Goal: Task Accomplishment & Management: Use online tool/utility

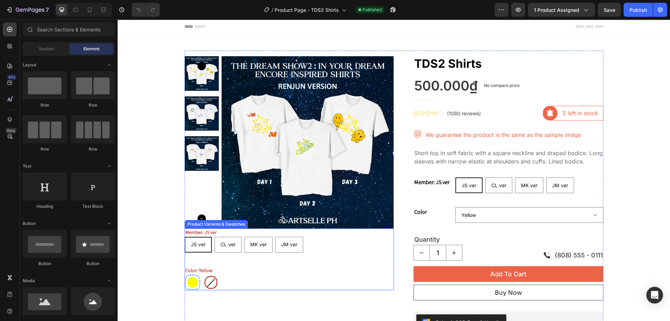
radio input "false"
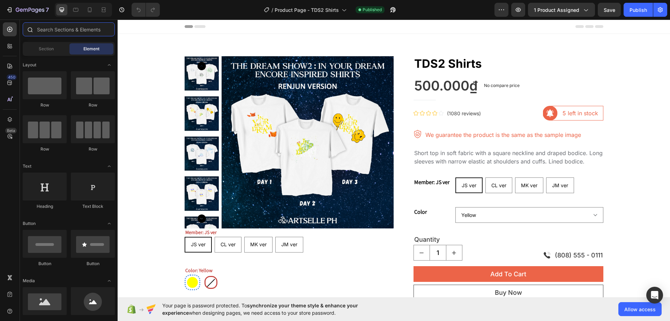
click at [57, 28] on input "text" at bounding box center [69, 29] width 92 height 14
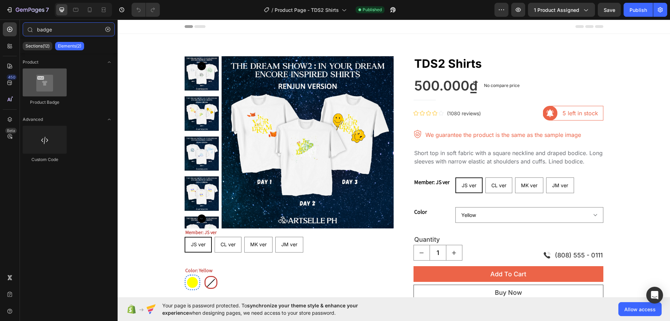
type input "badge"
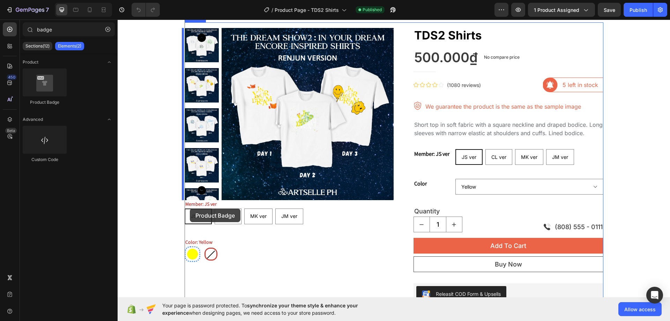
scroll to position [70, 0]
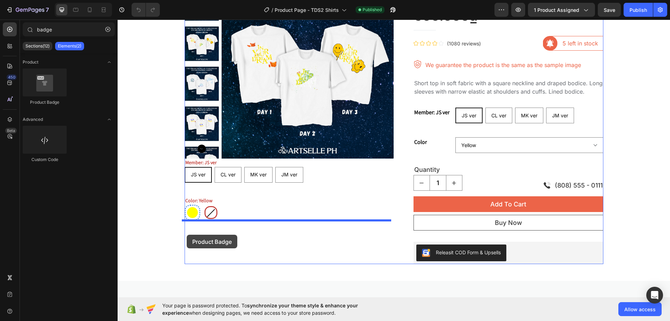
drag, startPoint x: 156, startPoint y: 105, endPoint x: 187, endPoint y: 234, distance: 132.7
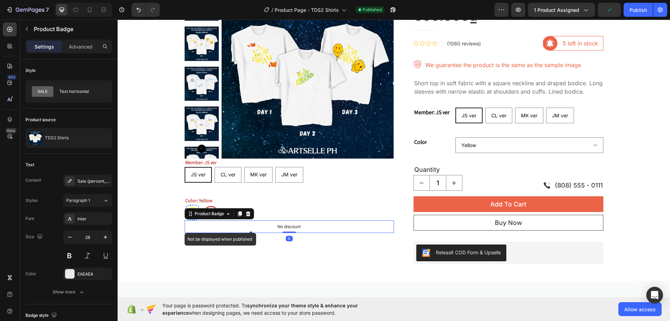
click at [279, 225] on p "No discount" at bounding box center [288, 226] width 23 height 6
click at [265, 227] on div "No discount" at bounding box center [289, 226] width 209 height 12
click at [243, 229] on div "No discount" at bounding box center [289, 226] width 209 height 12
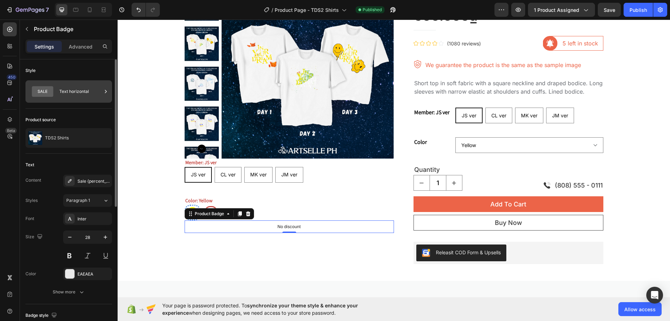
click at [76, 89] on div "Text horizontal" at bounding box center [80, 91] width 43 height 16
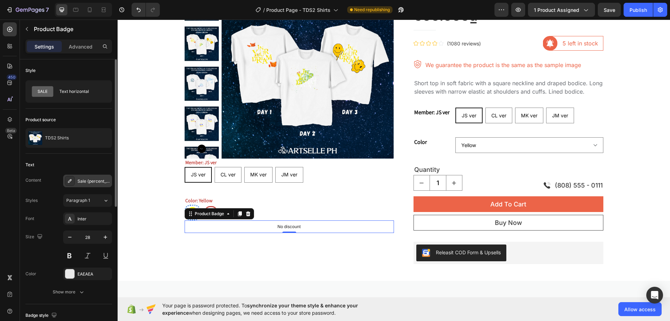
click at [99, 184] on div "Sale {percent_discount} off" at bounding box center [93, 181] width 33 height 6
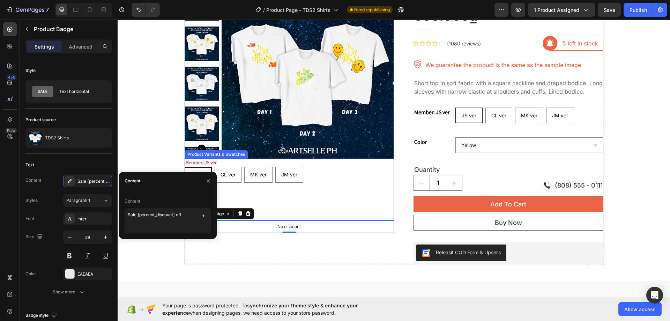
click at [267, 193] on div "Member: JS ver JS ver JS ver JS ver CL ver CL ver CL ver MK ver MK ver MK ver J…" at bounding box center [289, 189] width 209 height 62
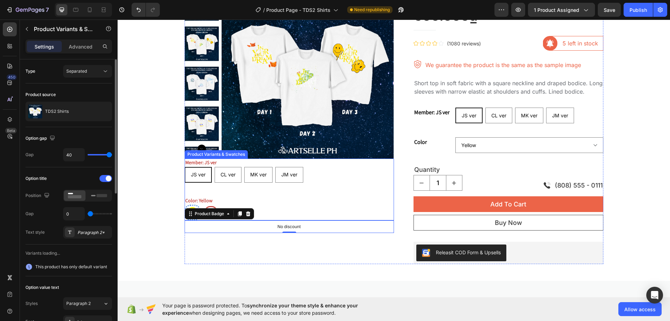
radio input "false"
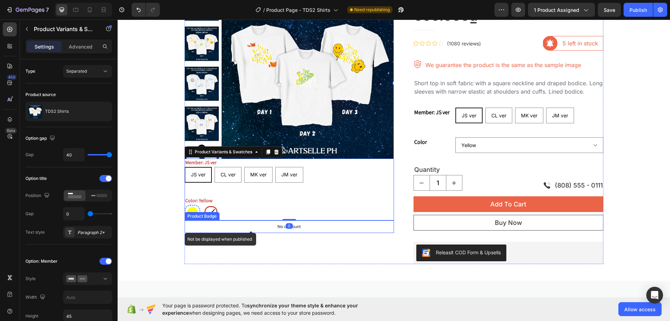
click at [262, 226] on div "No discount" at bounding box center [289, 226] width 209 height 12
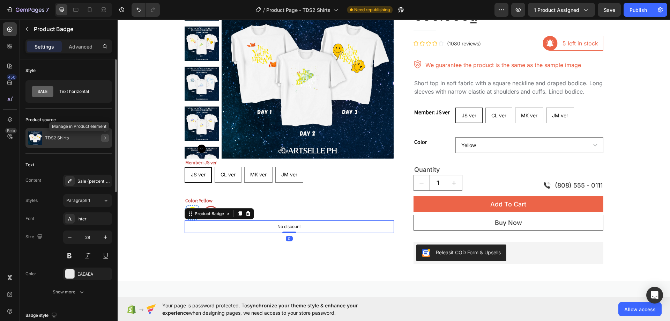
click at [105, 138] on icon "button" at bounding box center [104, 137] width 1 height 3
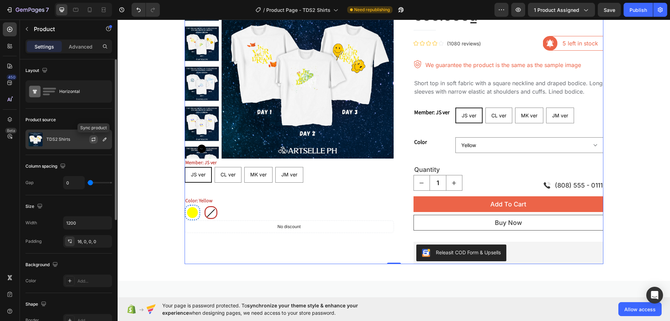
click at [92, 138] on icon "button" at bounding box center [94, 139] width 6 height 6
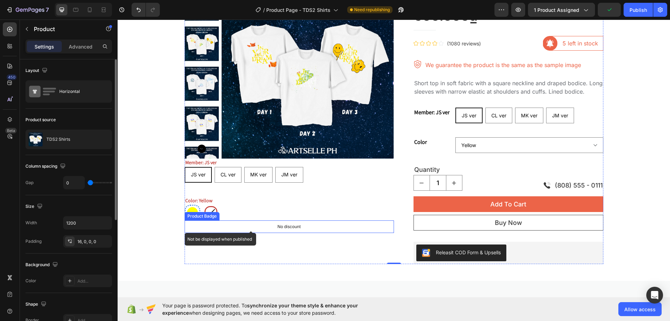
click at [263, 224] on div "No discount" at bounding box center [289, 226] width 209 height 12
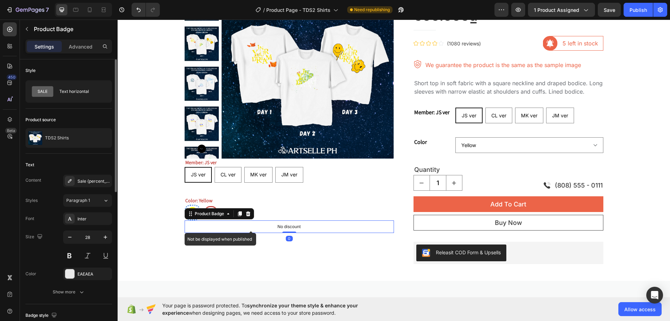
radio input "true"
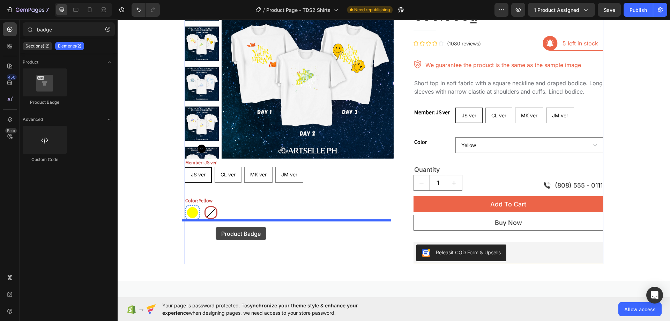
drag, startPoint x: 163, startPoint y: 108, endPoint x: 216, endPoint y: 226, distance: 129.9
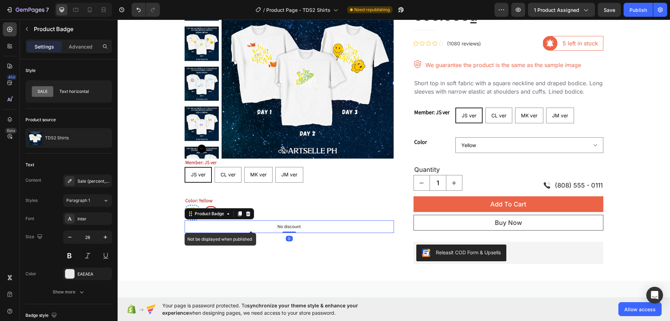
click at [255, 232] on div "No discount" at bounding box center [289, 226] width 209 height 12
click at [281, 226] on p "No discount" at bounding box center [288, 226] width 23 height 6
click at [251, 228] on div "No discount" at bounding box center [289, 226] width 209 height 12
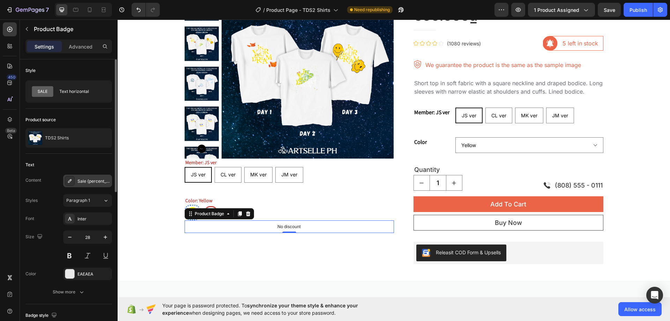
click at [90, 184] on div "Sale {percent_discount} off" at bounding box center [93, 181] width 33 height 6
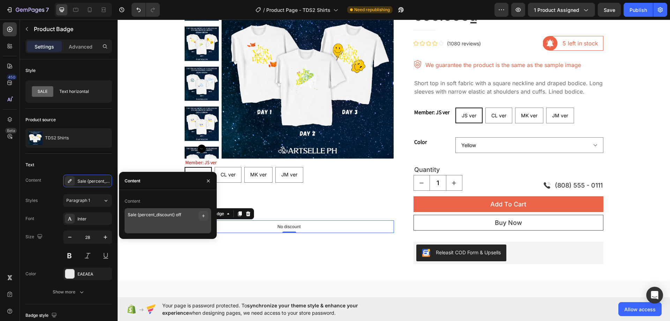
click at [201, 215] on icon "button" at bounding box center [204, 216] width 6 height 6
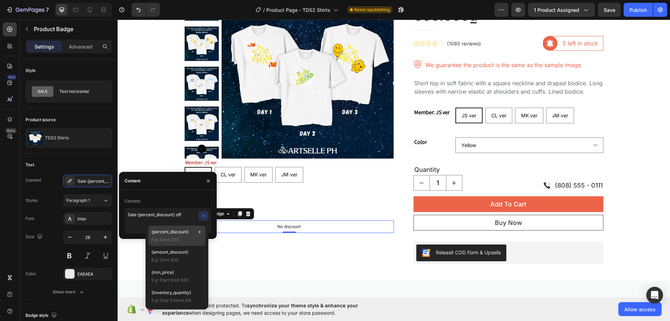
click at [178, 238] on span "E.g: Save 20%" at bounding box center [176, 239] width 51 height 6
click at [185, 236] on span "E.g: Save 20%" at bounding box center [176, 239] width 51 height 6
click at [171, 218] on textarea "Sale {percent_discount} off {percent_discount} {percent_discount}" at bounding box center [168, 220] width 87 height 25
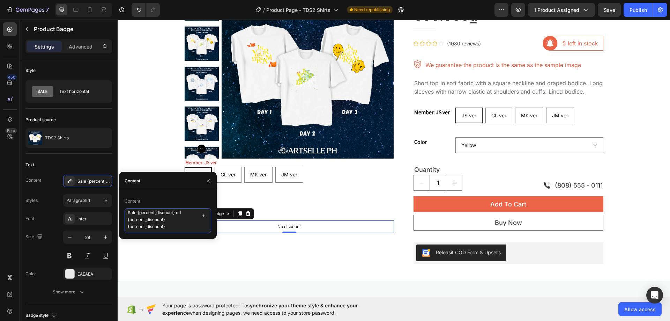
drag, startPoint x: 172, startPoint y: 228, endPoint x: 120, endPoint y: 218, distance: 52.9
click at [120, 218] on div "Content Sale {percent_discount} off {percent_discount} {percent_discount}" at bounding box center [168, 214] width 98 height 38
type textarea "Sale {percent_discount} off"
click at [205, 179] on button "button" at bounding box center [208, 180] width 11 height 11
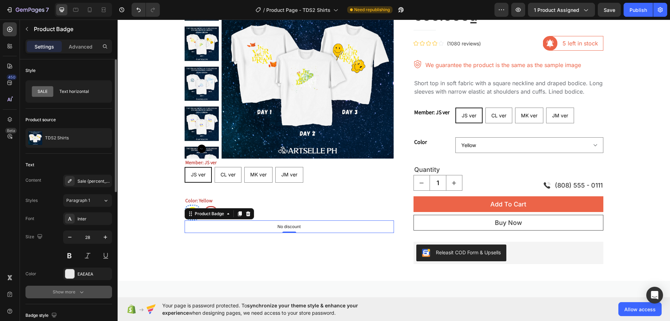
click at [76, 295] on div "Show more" at bounding box center [69, 291] width 32 height 7
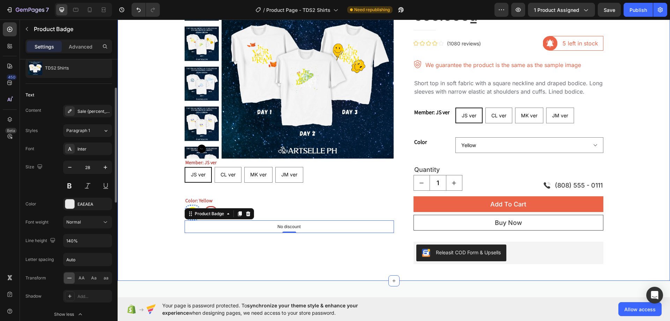
click at [205, 264] on div "Product Images Member: JS ver JS ver JS ver JS ver CL ver CL ver CL ver MK ver …" at bounding box center [394, 122] width 552 height 316
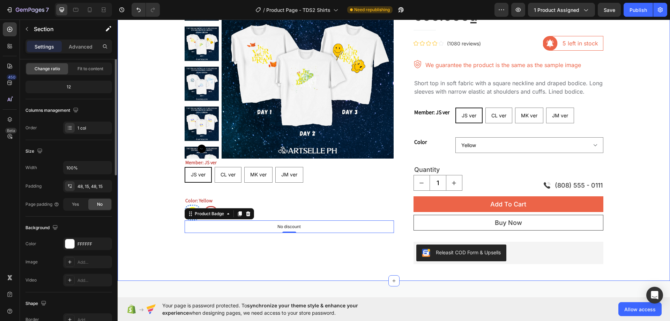
scroll to position [0, 0]
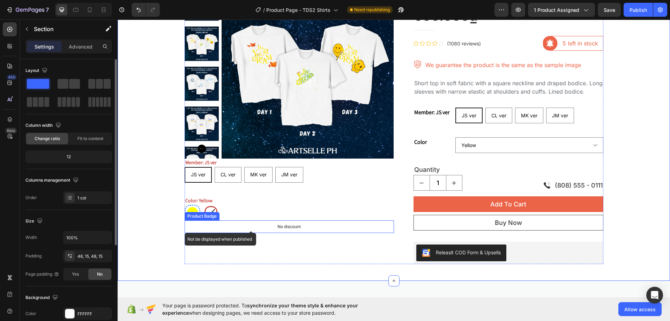
click at [259, 230] on div "No discount" at bounding box center [289, 226] width 209 height 12
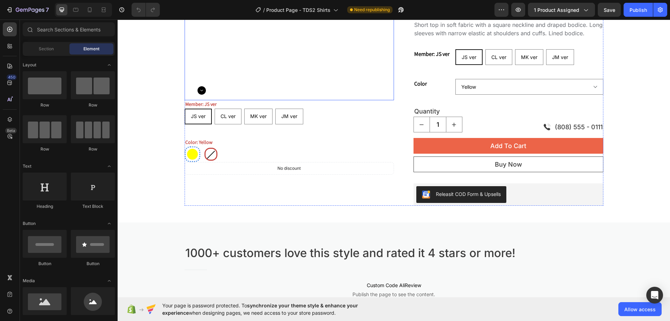
scroll to position [140, 0]
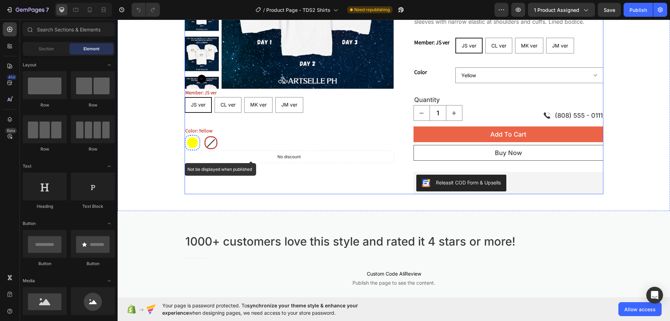
click at [290, 161] on div "No discount" at bounding box center [289, 157] width 209 height 12
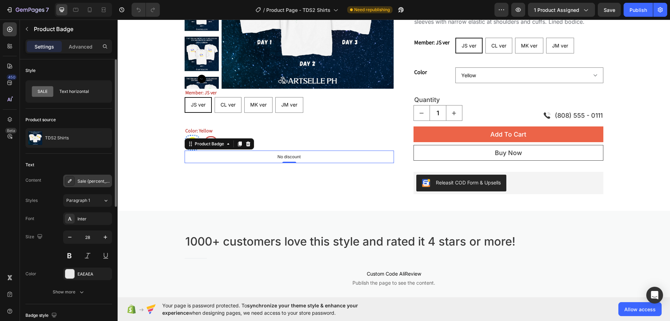
click at [71, 182] on icon at bounding box center [70, 181] width 6 height 6
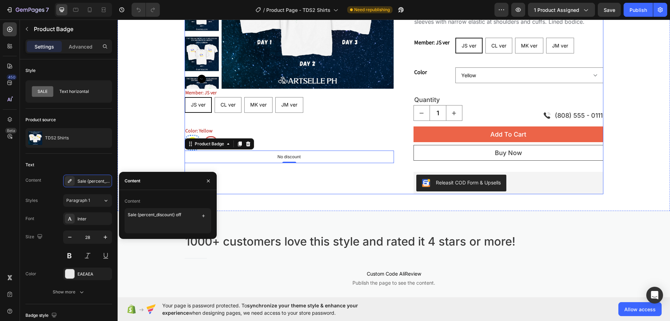
click at [273, 175] on div "Product Images Member: JS ver JS ver JS ver JS ver CL ver CL ver CL ver MK ver …" at bounding box center [289, 55] width 209 height 277
radio input "false"
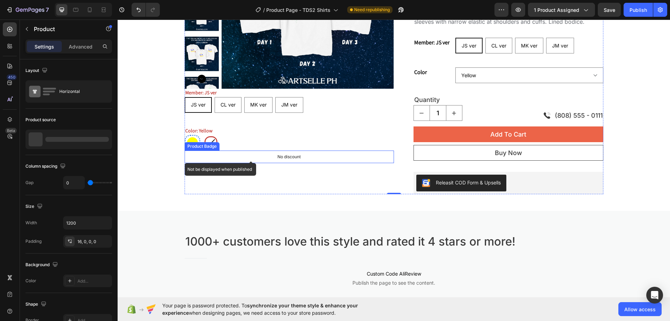
click at [277, 157] on p "No discount" at bounding box center [288, 156] width 23 height 6
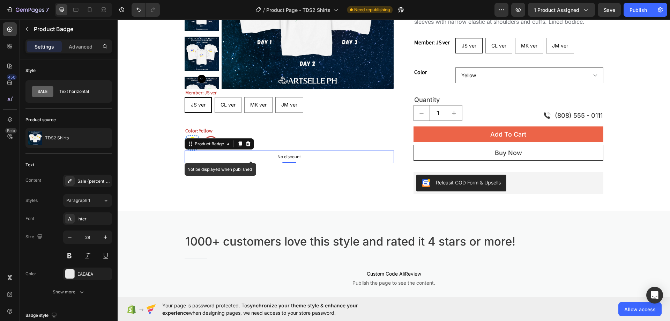
click at [278, 157] on p "No discount" at bounding box center [288, 156] width 23 height 6
click at [247, 143] on icon at bounding box center [248, 143] width 5 height 5
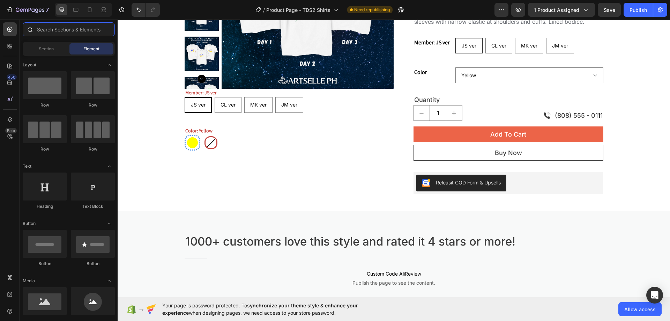
click at [57, 34] on input "text" at bounding box center [69, 29] width 92 height 14
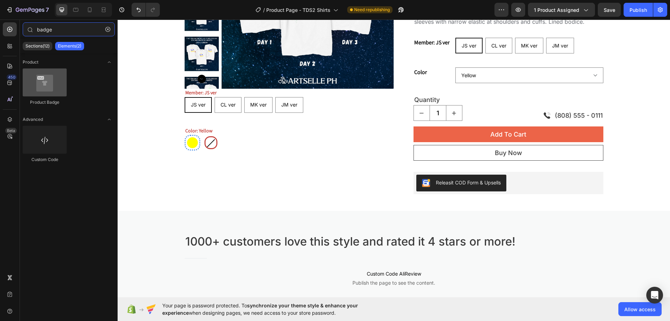
type input "badge"
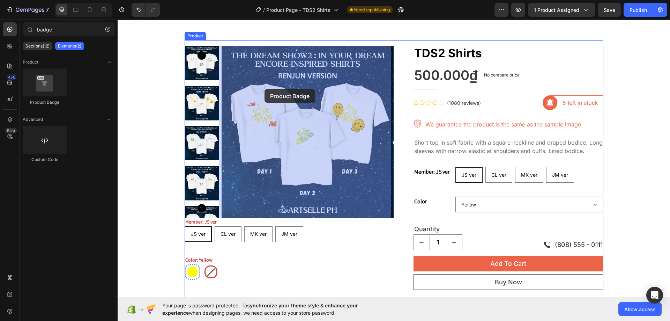
scroll to position [0, 0]
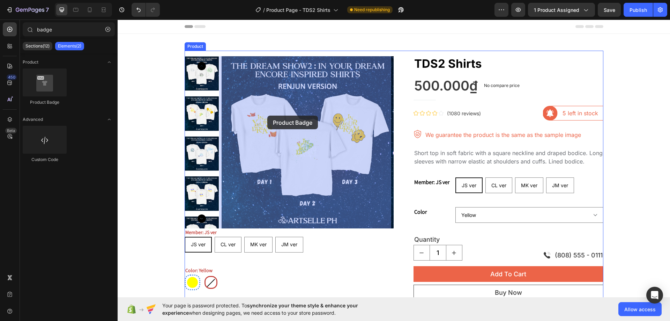
drag, startPoint x: 163, startPoint y: 100, endPoint x: 267, endPoint y: 115, distance: 105.5
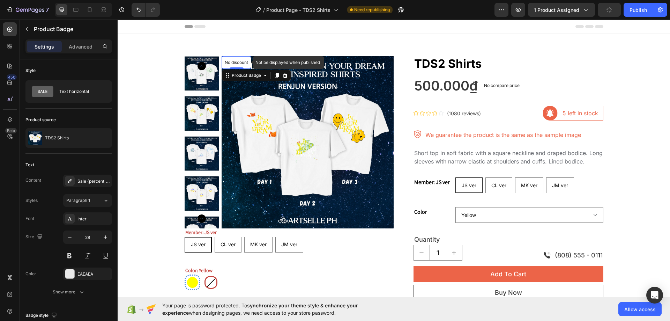
click at [240, 64] on p "No discount" at bounding box center [236, 62] width 23 height 6
click at [241, 79] on div "Product Badge" at bounding box center [246, 75] width 46 height 8
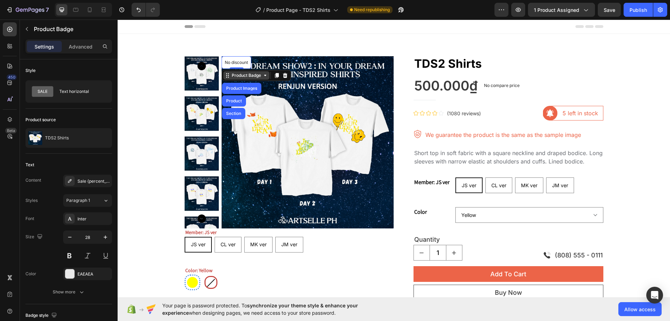
click at [248, 75] on div "Product Badge" at bounding box center [246, 75] width 32 height 6
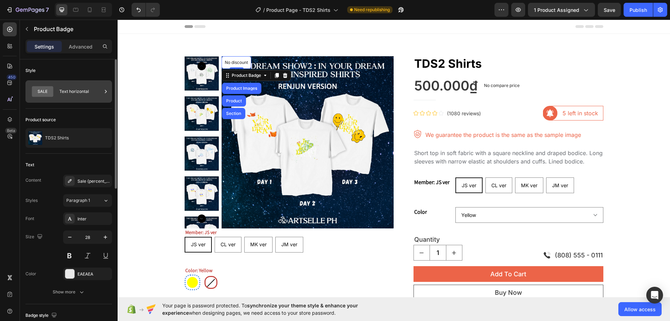
click at [77, 91] on div "Text horizontal" at bounding box center [80, 91] width 43 height 16
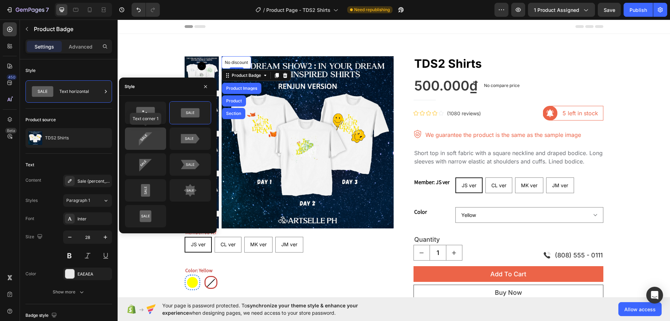
click at [145, 138] on icon at bounding box center [145, 138] width 13 height 13
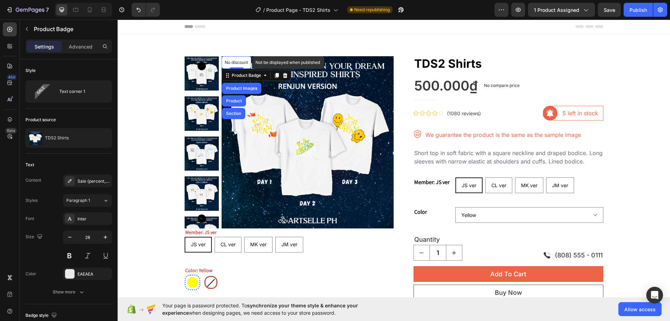
click at [244, 61] on p "No discount" at bounding box center [236, 62] width 23 height 6
click at [236, 62] on p "No discount" at bounding box center [236, 62] width 23 height 6
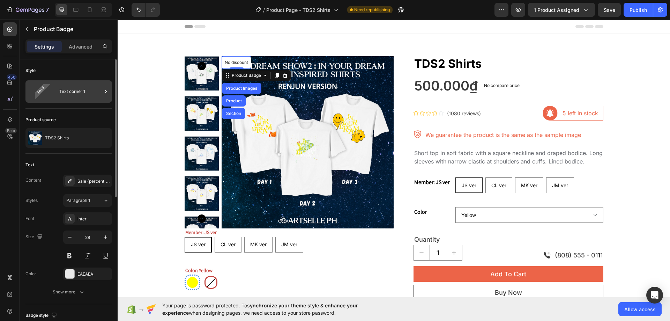
click at [67, 94] on div "Text corner 1" at bounding box center [80, 91] width 43 height 16
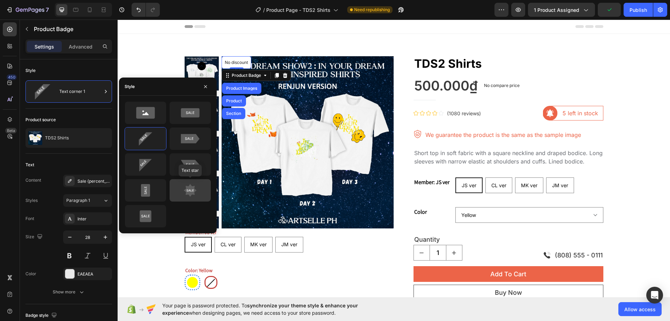
click at [201, 192] on icon at bounding box center [190, 190] width 33 height 14
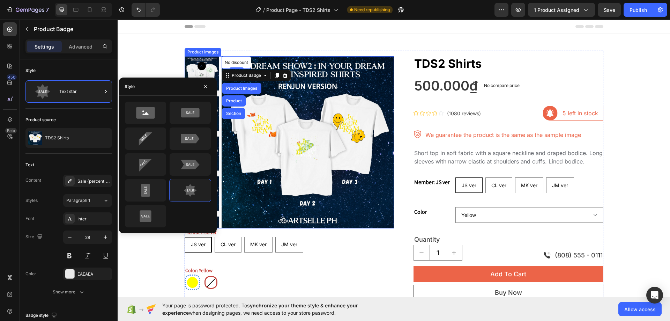
click at [299, 99] on img at bounding box center [307, 142] width 172 height 172
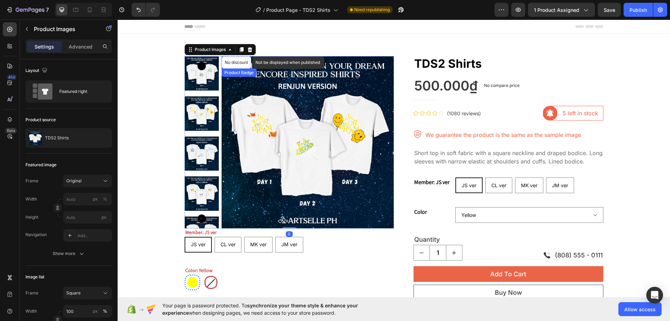
click at [240, 64] on p "No discount" at bounding box center [236, 62] width 23 height 6
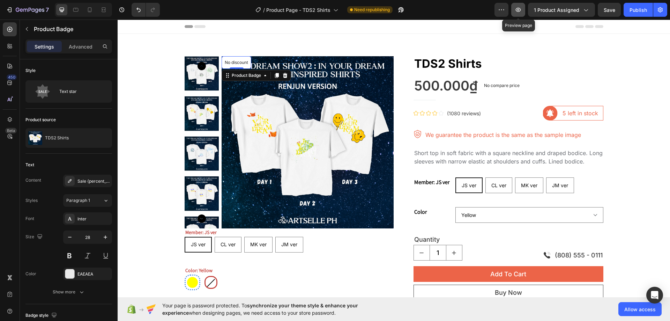
click at [521, 13] on button "button" at bounding box center [518, 10] width 14 height 14
click at [251, 78] on div "Product Badge" at bounding box center [246, 75] width 32 height 6
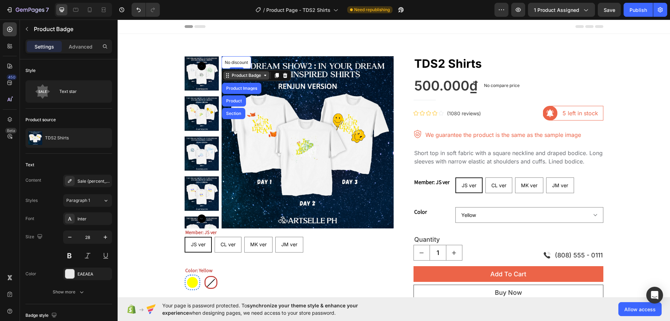
click at [251, 78] on div "Product Badge" at bounding box center [246, 75] width 32 height 6
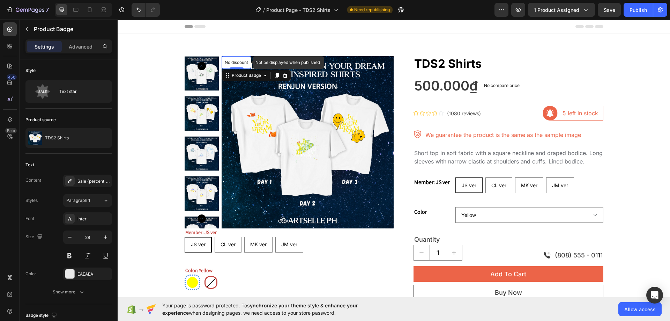
click at [235, 64] on p "No discount" at bounding box center [236, 62] width 23 height 6
click at [638, 13] on div "Publish" at bounding box center [637, 9] width 17 height 7
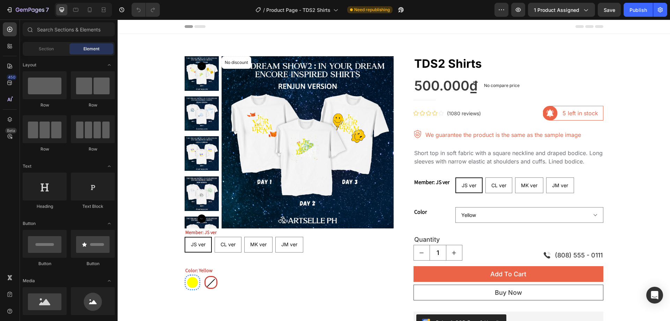
radio input "false"
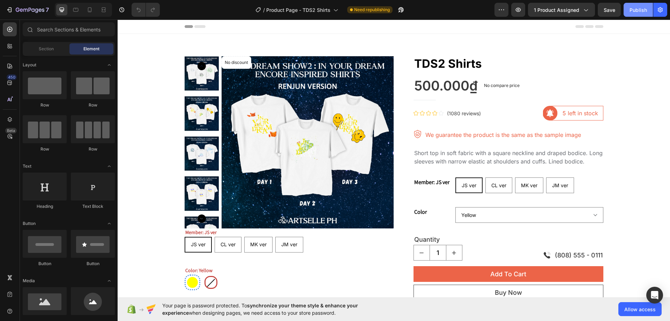
click at [639, 10] on div "Publish" at bounding box center [637, 9] width 17 height 7
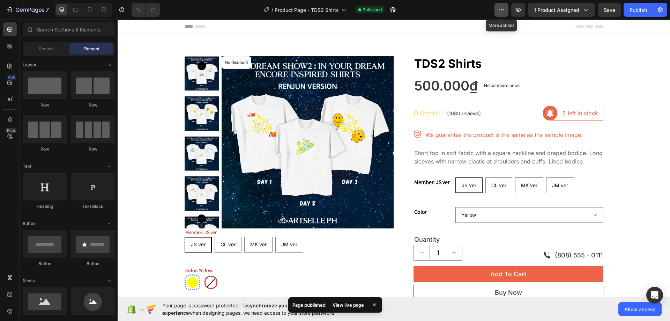
click at [502, 16] on button "button" at bounding box center [501, 10] width 14 height 14
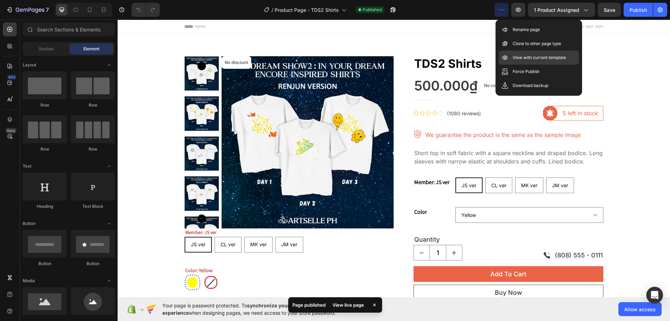
click at [524, 56] on p "View with current template" at bounding box center [538, 57] width 53 height 7
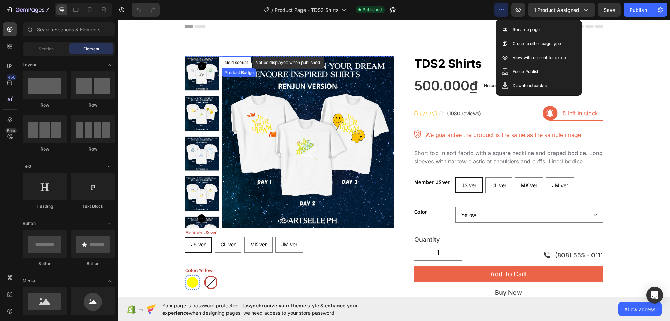
click at [233, 62] on p "No discount" at bounding box center [236, 62] width 23 height 6
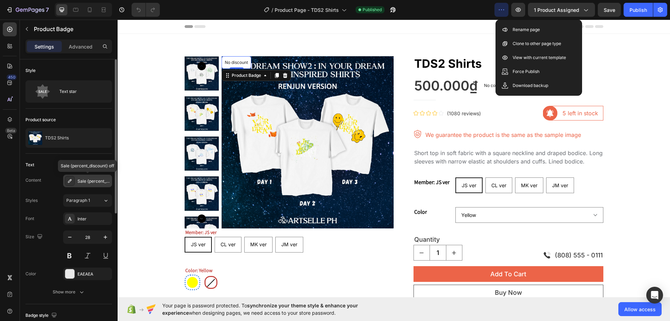
click at [81, 180] on div "Sale {percent_discount} off" at bounding box center [93, 181] width 33 height 6
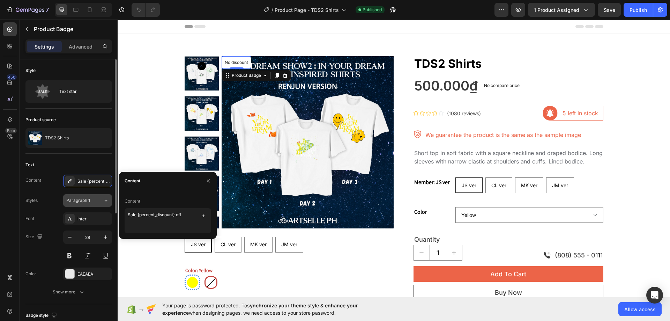
scroll to position [35, 0]
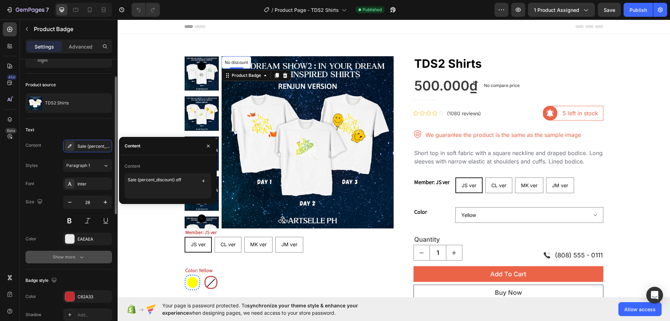
click at [73, 258] on div "Show more" at bounding box center [69, 256] width 32 height 7
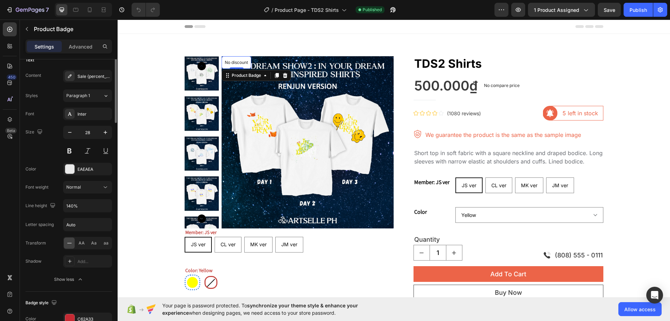
scroll to position [0, 0]
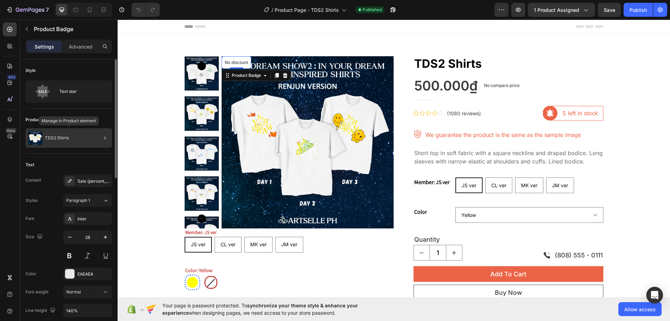
click at [75, 133] on div "TDS2 Shirts" at bounding box center [68, 138] width 87 height 20
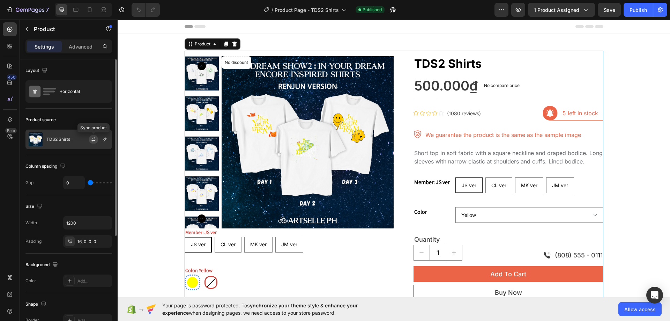
click at [94, 141] on icon "button" at bounding box center [94, 139] width 6 height 6
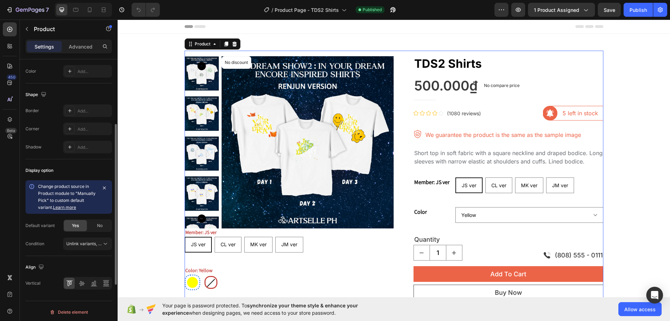
scroll to position [211, 0]
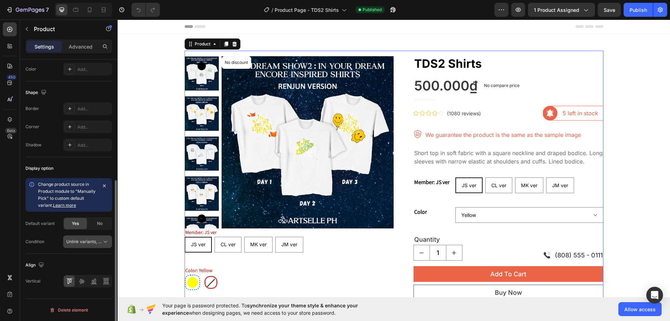
click at [90, 240] on span "Unlink variants, quantity <br> between same products" at bounding box center [119, 241] width 107 height 5
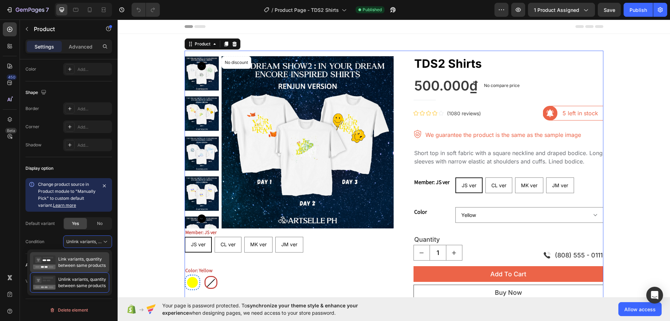
click at [106, 263] on div "Link variants, quantity between same products" at bounding box center [69, 262] width 79 height 20
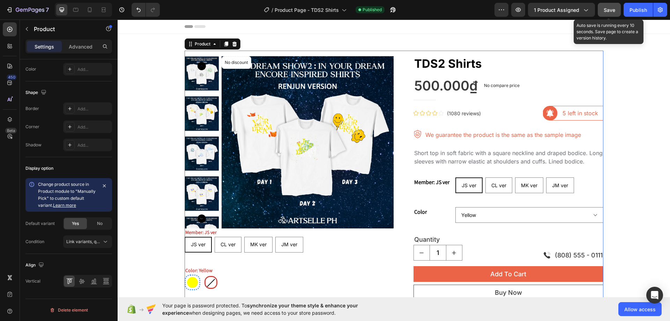
click at [610, 8] on span "Save" at bounding box center [609, 10] width 12 height 6
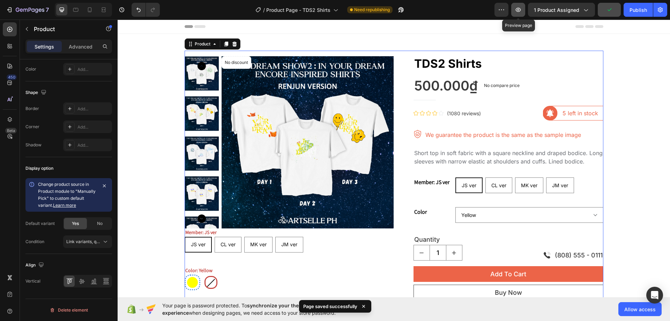
click at [515, 13] on icon "button" at bounding box center [518, 9] width 7 height 7
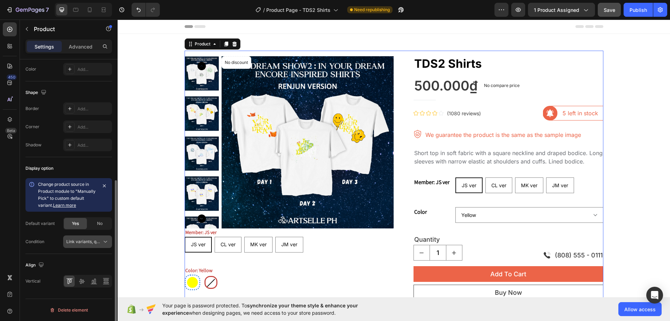
click at [84, 238] on div "Link variants, quantity <br> between same products" at bounding box center [87, 241] width 43 height 7
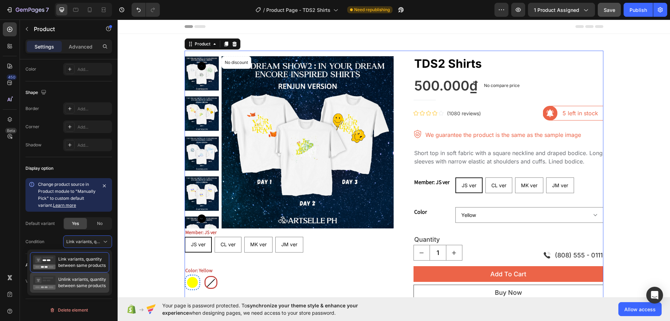
click at [83, 284] on span "Unlink variants, quantity between same products" at bounding box center [82, 282] width 48 height 13
radio input "false"
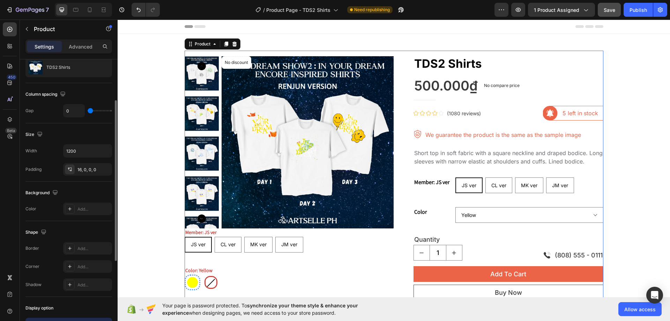
scroll to position [0, 0]
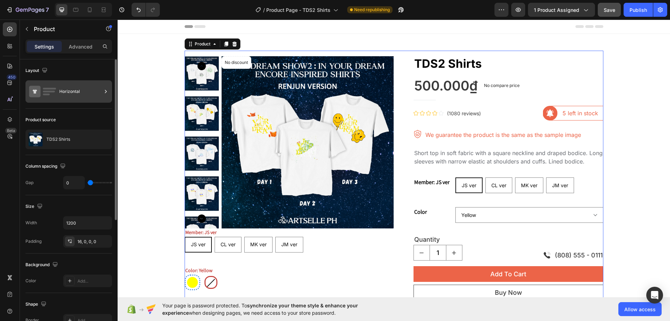
click at [74, 97] on div "Horizontal" at bounding box center [80, 91] width 43 height 16
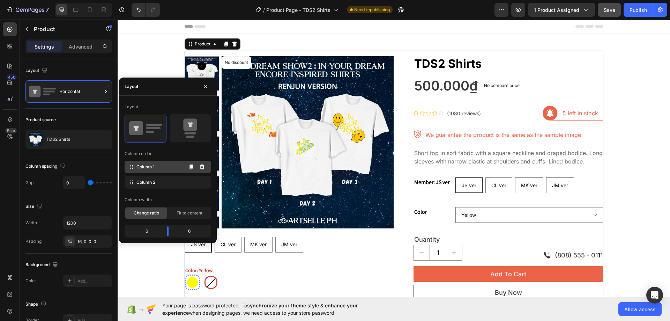
scroll to position [35, 0]
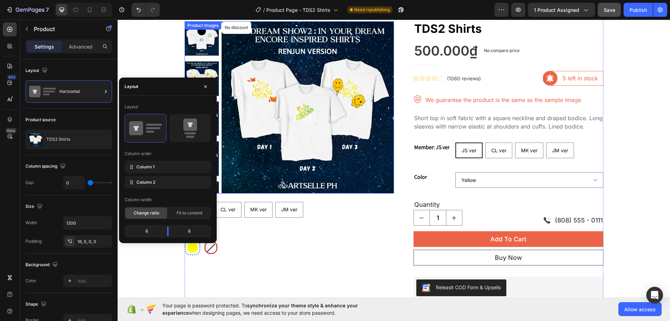
click at [249, 76] on img at bounding box center [307, 107] width 172 height 172
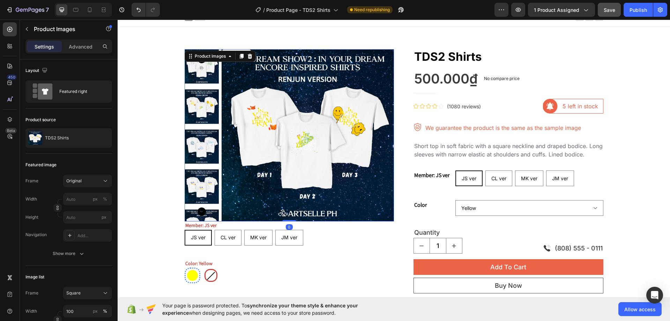
scroll to position [0, 0]
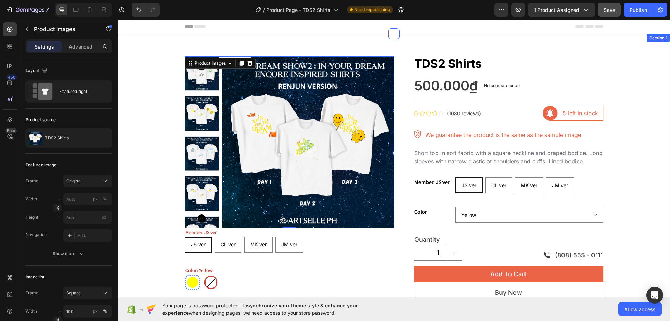
click at [361, 44] on div "No discount Not be displayed when published Product Badge Product Images 0 Memb…" at bounding box center [394, 192] width 552 height 316
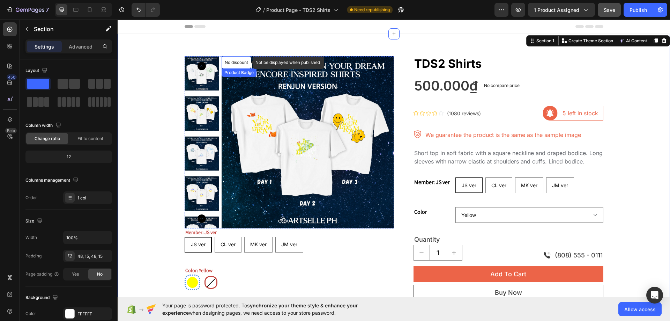
click at [227, 64] on p "No discount" at bounding box center [236, 62] width 23 height 6
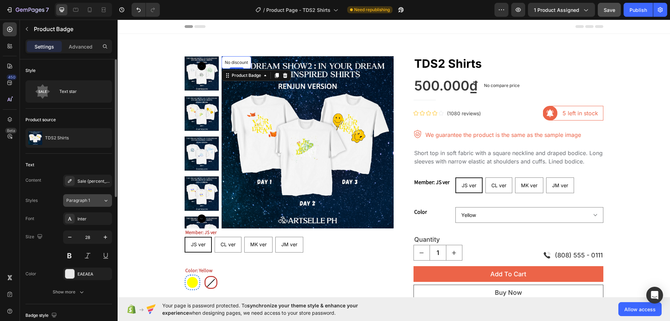
click at [106, 201] on icon at bounding box center [106, 201] width 3 height 2
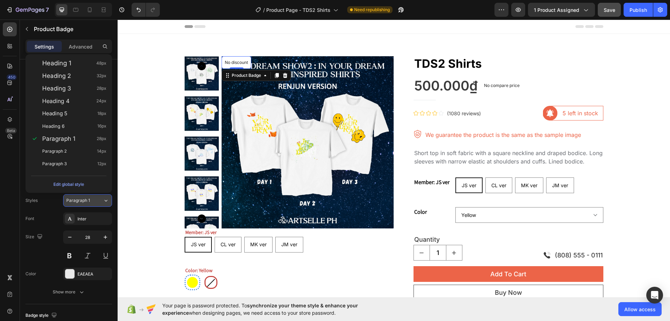
click at [90, 200] on div "Paragraph 1" at bounding box center [80, 200] width 28 height 6
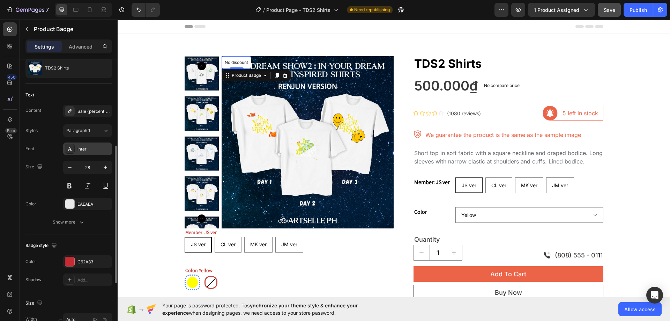
scroll to position [70, 0]
click at [74, 224] on div "Show more" at bounding box center [69, 221] width 32 height 7
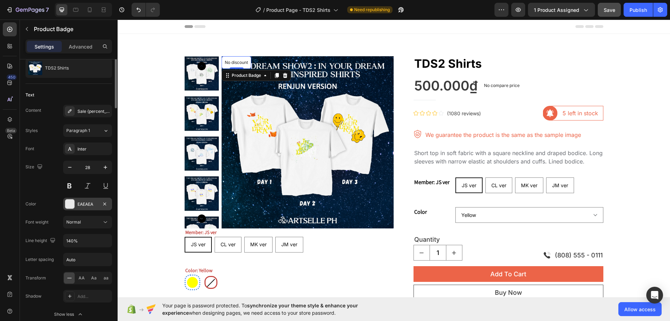
scroll to position [0, 0]
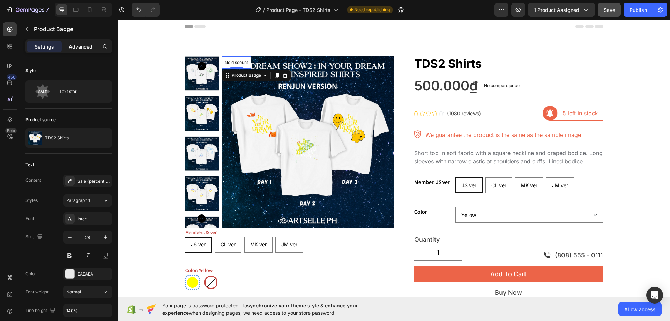
click at [80, 49] on p "Advanced" at bounding box center [81, 46] width 24 height 7
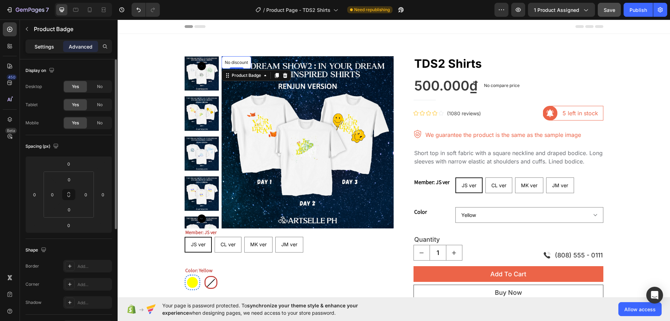
click at [37, 47] on p "Settings" at bounding box center [45, 46] width 20 height 7
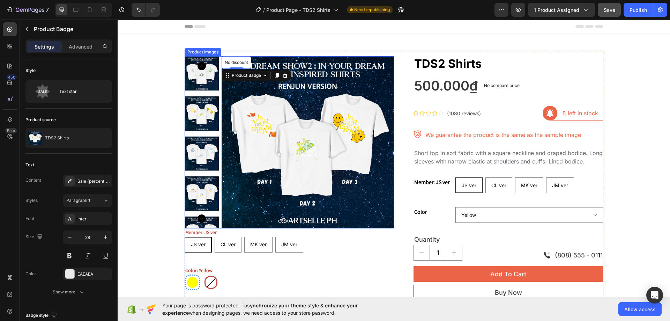
click at [300, 70] on img at bounding box center [307, 142] width 172 height 172
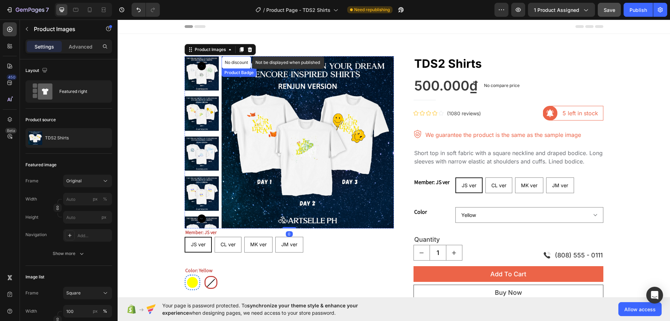
click at [236, 60] on p "No discount" at bounding box center [236, 62] width 23 height 6
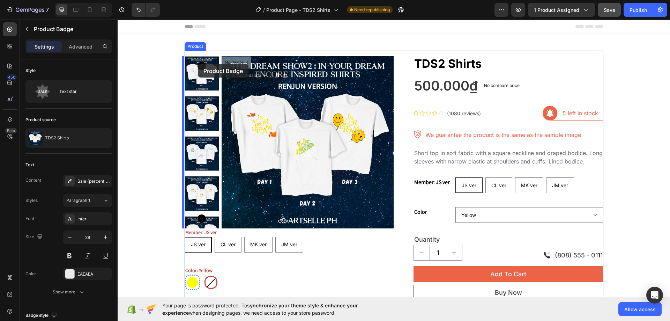
drag, startPoint x: 235, startPoint y: 63, endPoint x: 198, endPoint y: 64, distance: 37.7
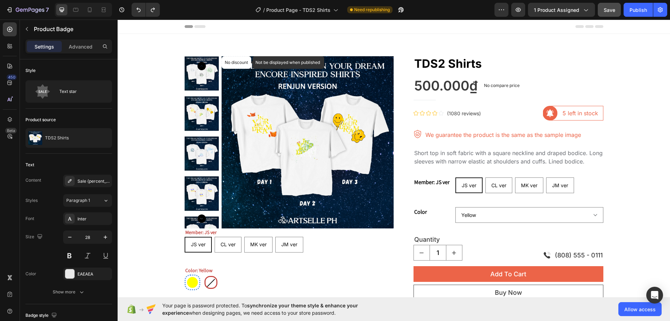
click at [235, 61] on p "No discount" at bounding box center [236, 62] width 23 height 6
click at [279, 82] on img at bounding box center [307, 142] width 172 height 172
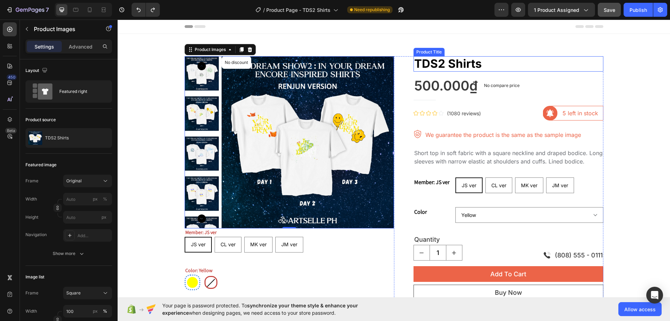
click at [437, 62] on h1 "TDS2 Shirts" at bounding box center [508, 63] width 190 height 15
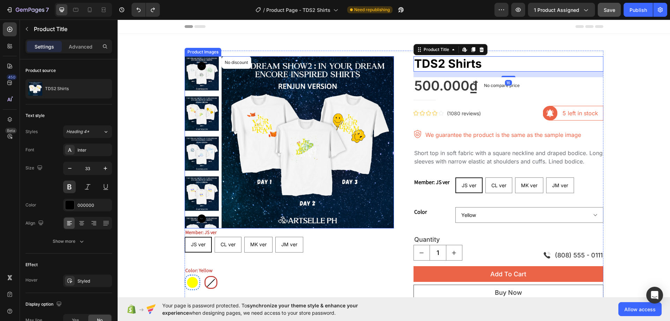
click at [334, 80] on img at bounding box center [307, 142] width 172 height 172
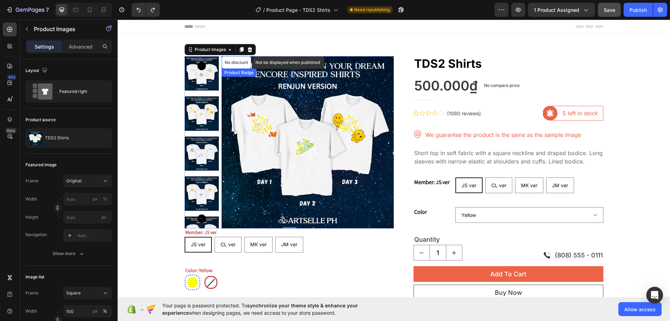
click at [242, 62] on p "No discount" at bounding box center [236, 62] width 23 height 6
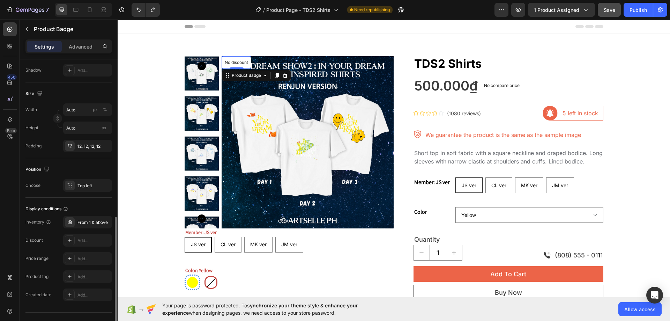
scroll to position [293, 0]
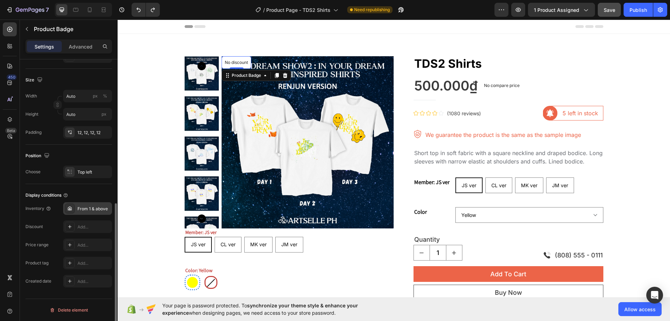
click at [95, 205] on div "From 1 & above" at bounding box center [93, 208] width 33 height 6
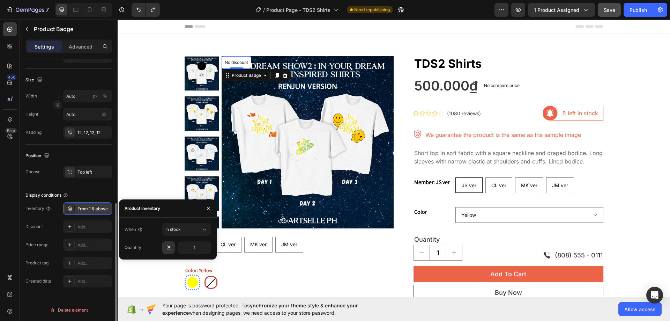
click at [95, 205] on div "From 1 & above" at bounding box center [93, 208] width 33 height 6
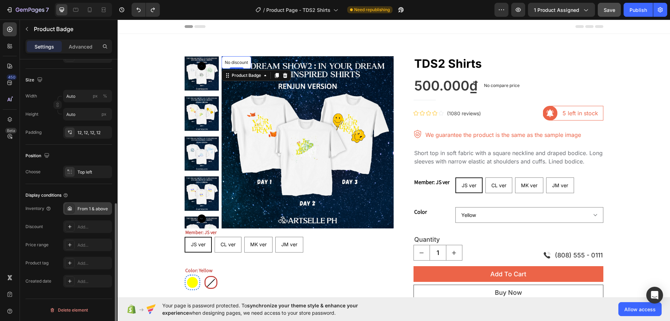
click at [95, 205] on div "From 1 & above" at bounding box center [93, 208] width 33 height 6
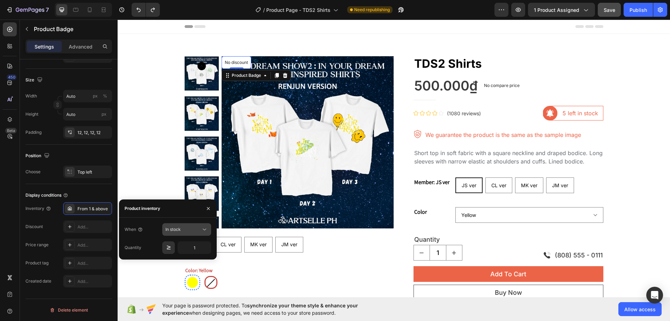
click at [196, 230] on div "In stock" at bounding box center [183, 229] width 36 height 6
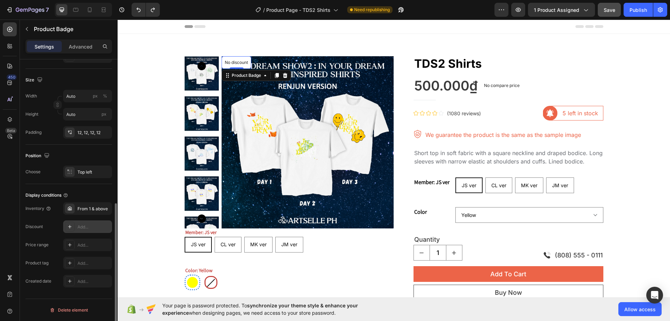
click at [73, 224] on div at bounding box center [70, 226] width 10 height 10
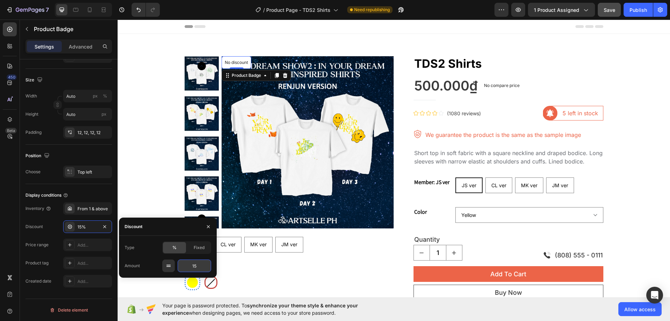
click at [201, 267] on input "15" at bounding box center [194, 265] width 33 height 13
click at [201, 266] on input "15" at bounding box center [194, 265] width 33 height 13
type input "20"
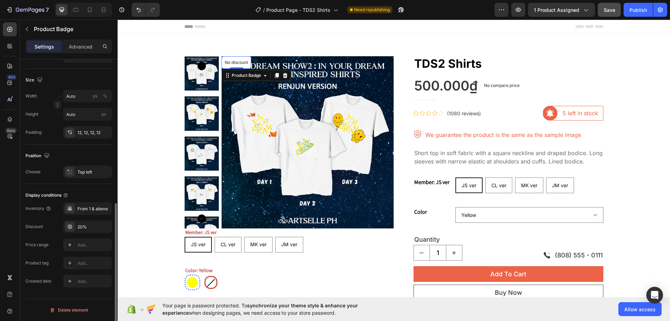
click at [53, 227] on div "Discount 20%" at bounding box center [68, 226] width 87 height 13
click at [89, 228] on div "20%" at bounding box center [87, 227] width 20 height 6
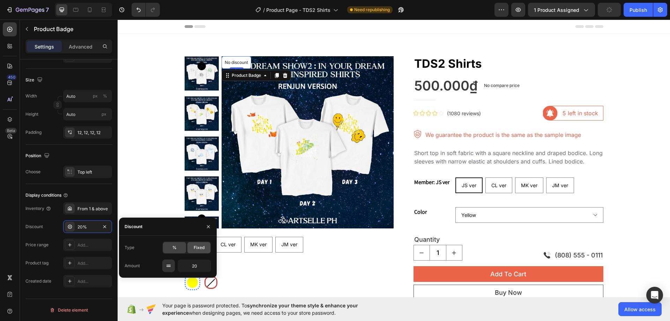
click at [199, 245] on span "Fixed" at bounding box center [199, 247] width 11 height 6
click at [203, 266] on input "20" at bounding box center [194, 265] width 33 height 13
click at [172, 250] on span "%" at bounding box center [174, 247] width 4 height 6
click at [90, 208] on div "From 1 & above" at bounding box center [93, 208] width 33 height 6
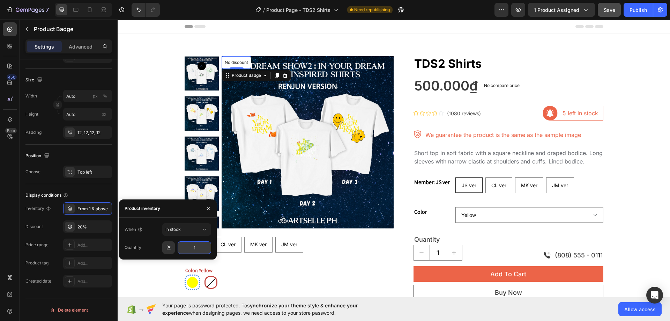
click at [201, 247] on input "1" at bounding box center [194, 247] width 33 height 13
type input "0"
click at [201, 247] on input "0" at bounding box center [194, 247] width 33 height 13
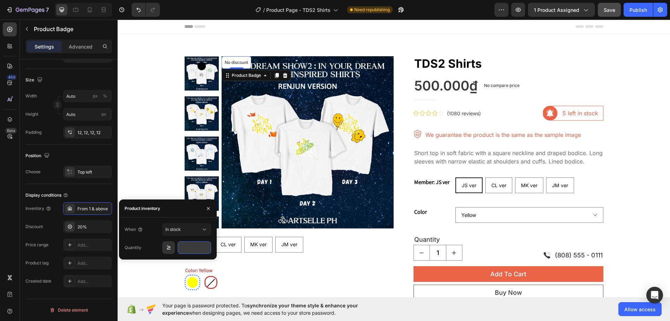
type input "1"
click at [92, 231] on div "20%" at bounding box center [87, 226] width 49 height 13
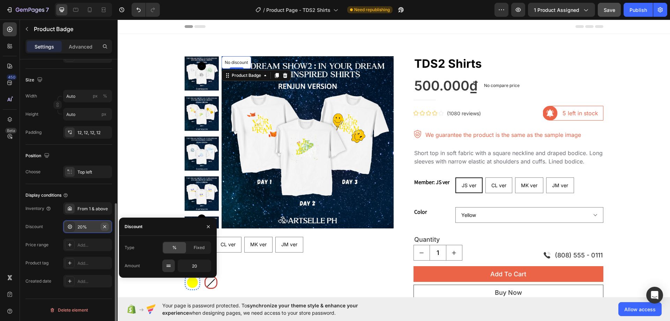
click at [104, 228] on icon "button" at bounding box center [105, 227] width 6 height 6
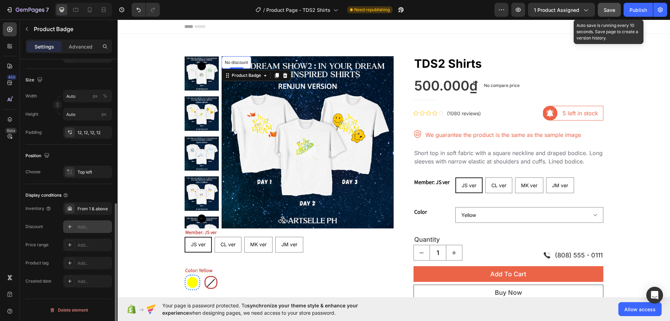
click at [607, 14] on button "Save" at bounding box center [609, 10] width 23 height 14
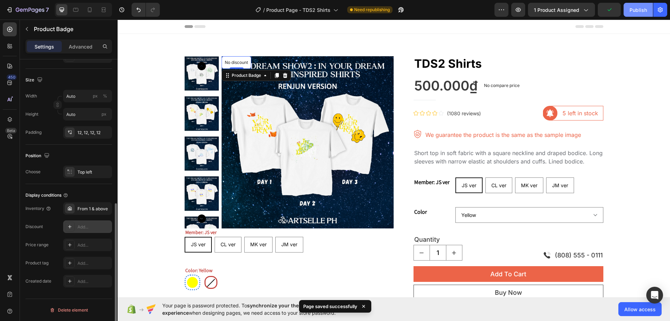
click at [634, 13] on div "Publish" at bounding box center [637, 9] width 17 height 7
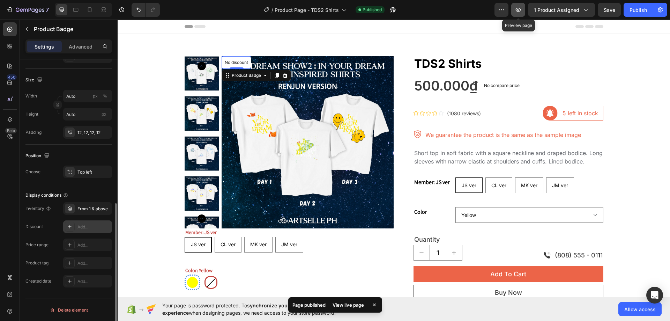
click at [519, 12] on icon "button" at bounding box center [518, 9] width 7 height 7
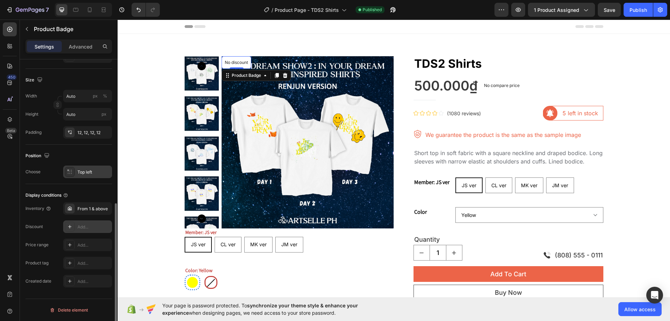
click at [89, 170] on div "Top left" at bounding box center [93, 172] width 33 height 6
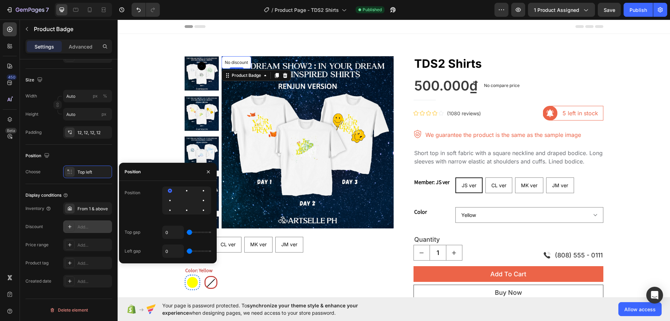
click at [187, 201] on div at bounding box center [186, 200] width 49 height 28
click at [187, 189] on div at bounding box center [186, 190] width 8 height 8
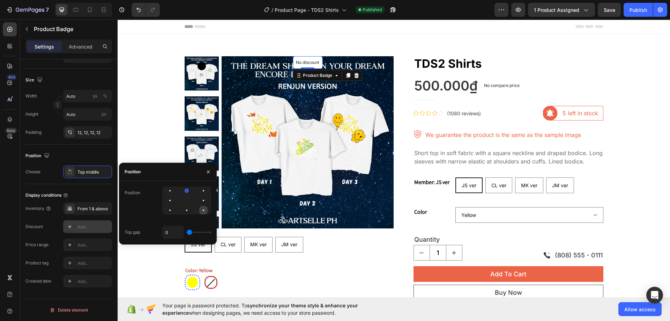
click at [205, 211] on div at bounding box center [203, 210] width 8 height 8
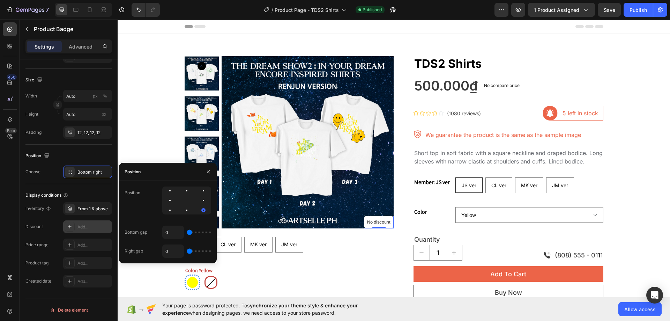
click at [100, 190] on div "Display conditions" at bounding box center [68, 194] width 87 height 11
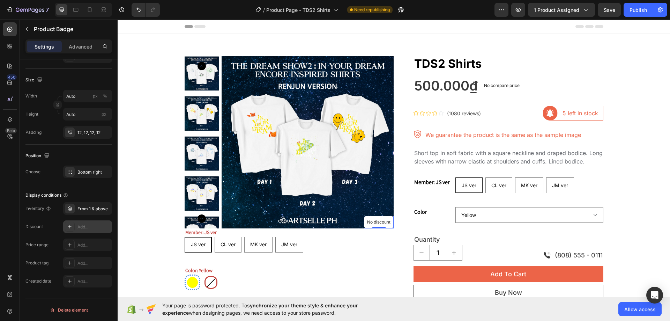
click at [70, 226] on icon at bounding box center [69, 226] width 3 height 3
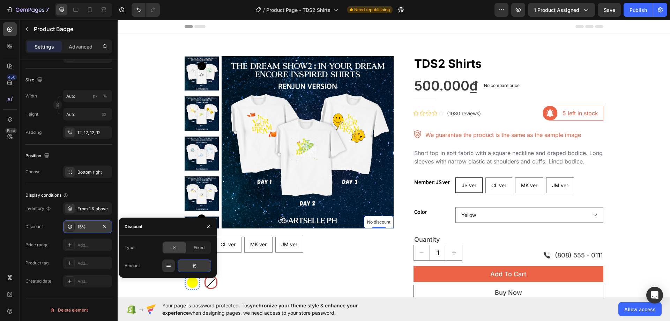
click at [202, 265] on input "15" at bounding box center [194, 265] width 33 height 13
type input "5"
click at [99, 193] on div "Display conditions" at bounding box center [68, 194] width 87 height 11
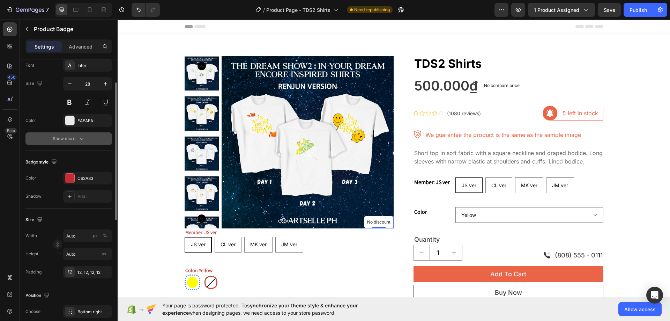
scroll to position [118, 0]
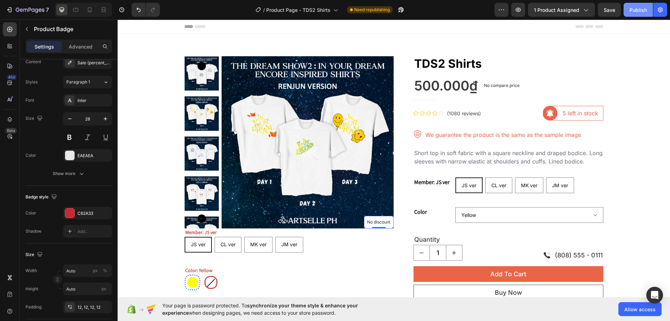
click at [631, 12] on div "Publish" at bounding box center [637, 9] width 17 height 7
click at [265, 132] on img at bounding box center [307, 142] width 172 height 172
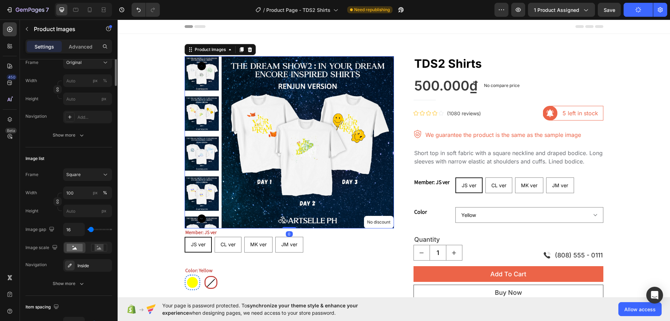
scroll to position [0, 0]
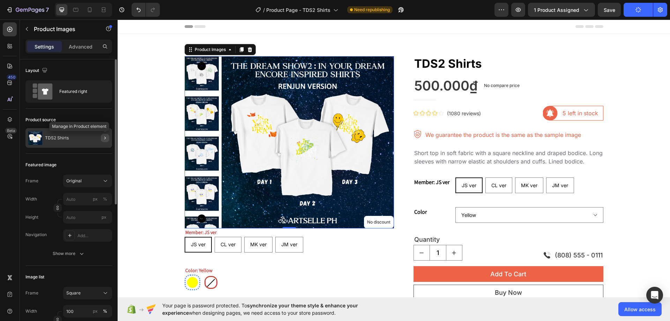
click at [102, 138] on button "button" at bounding box center [105, 138] width 8 height 8
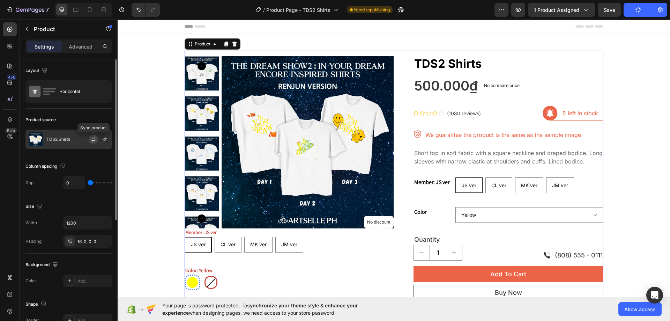
click at [92, 139] on icon "button" at bounding box center [94, 139] width 6 height 6
click at [636, 11] on div "Publish" at bounding box center [637, 9] width 17 height 7
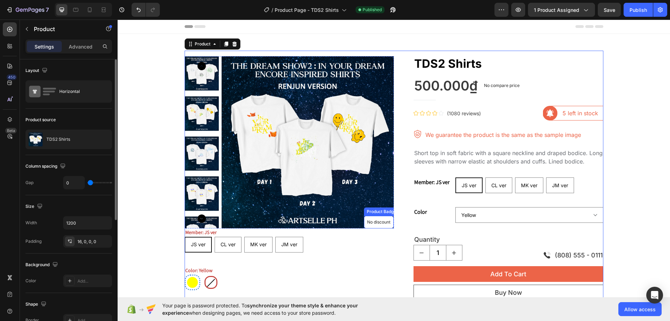
click at [378, 212] on div "Product Badge" at bounding box center [381, 211] width 32 height 6
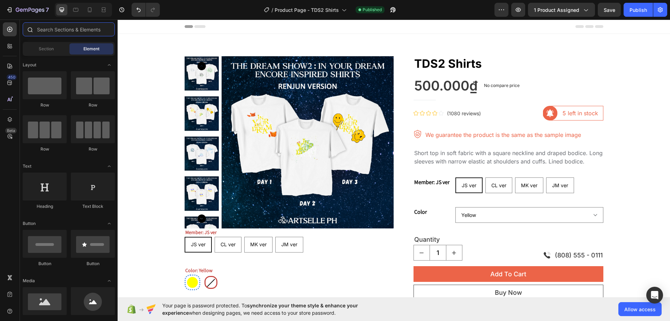
click at [79, 25] on input "text" at bounding box center [69, 29] width 92 height 14
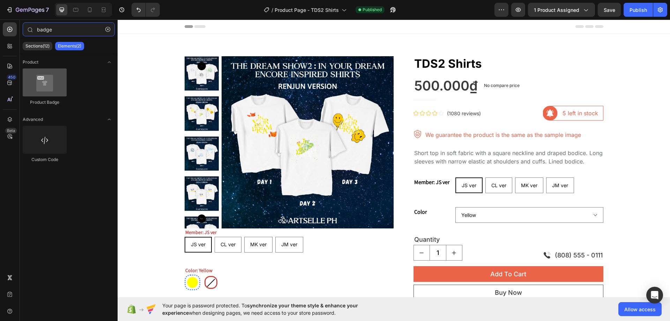
type input "badge"
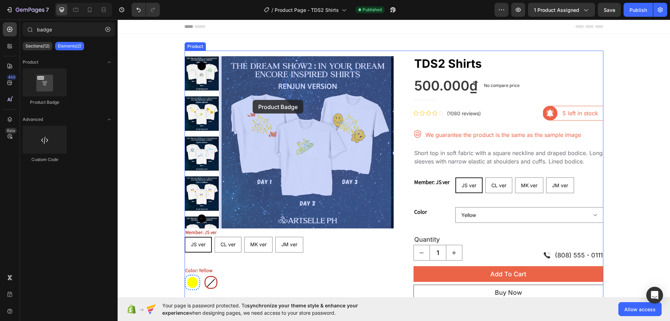
drag, startPoint x: 160, startPoint y: 107, endPoint x: 239, endPoint y: 99, distance: 78.8
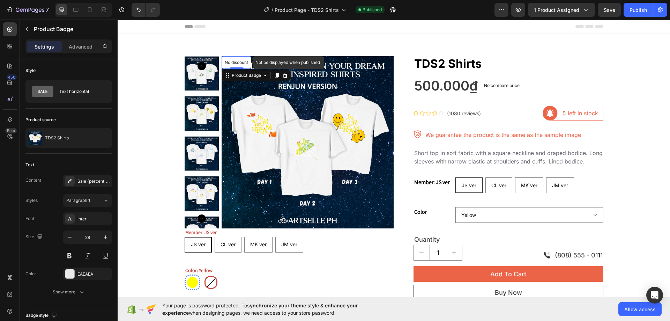
click at [231, 61] on p "No discount" at bounding box center [236, 62] width 23 height 6
click at [242, 79] on div "Product Badge" at bounding box center [246, 75] width 46 height 8
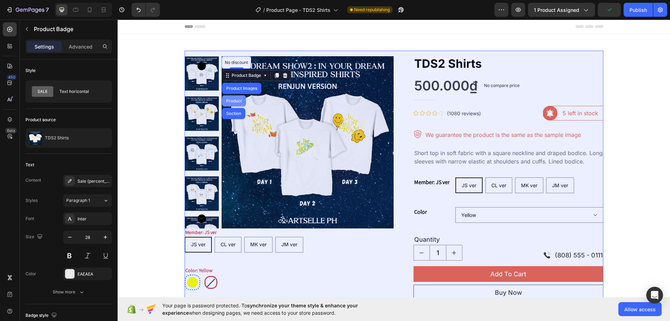
click at [234, 103] on div "Product" at bounding box center [234, 101] width 18 height 4
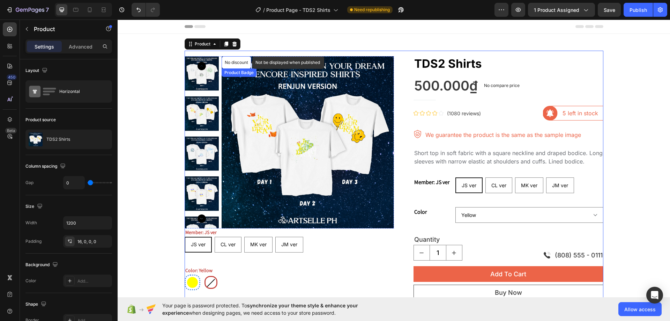
click at [241, 60] on p "No discount" at bounding box center [236, 62] width 23 height 6
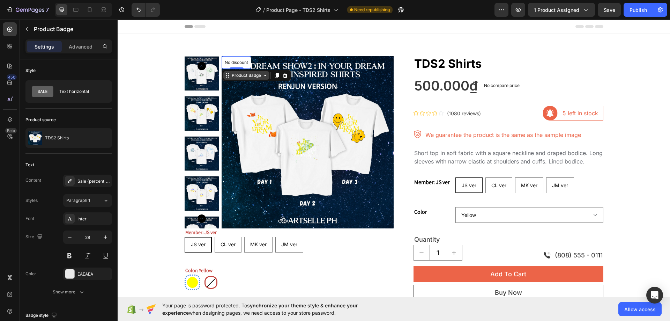
click at [248, 72] on div "Product Badge" at bounding box center [246, 75] width 46 height 8
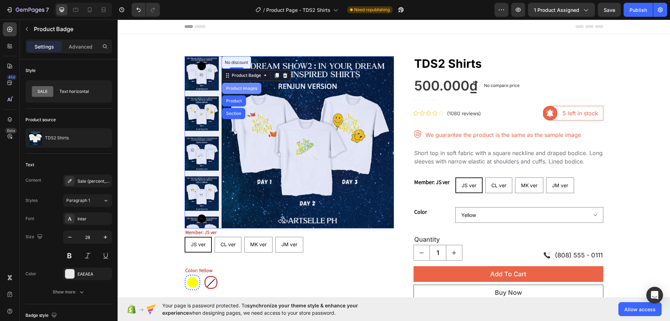
click at [241, 88] on div "Product Images" at bounding box center [242, 88] width 34 height 4
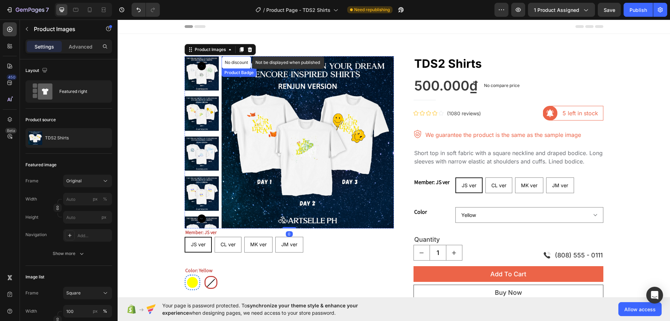
click at [242, 62] on p "No discount" at bounding box center [236, 62] width 23 height 6
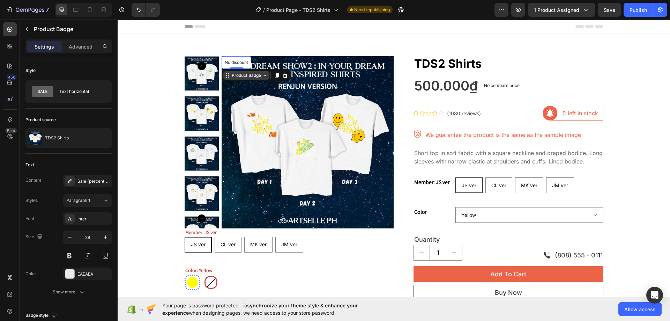
click at [242, 74] on div "Product Badge" at bounding box center [246, 75] width 32 height 6
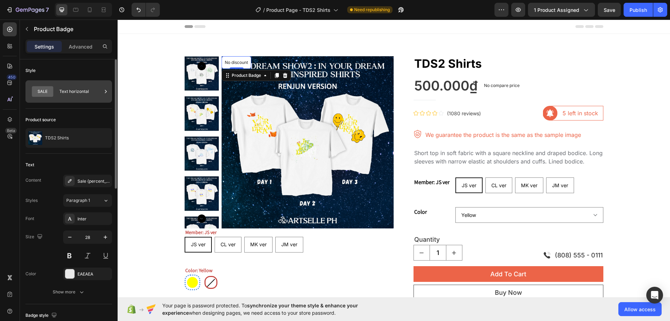
click at [82, 92] on div "Text horizontal" at bounding box center [80, 91] width 43 height 16
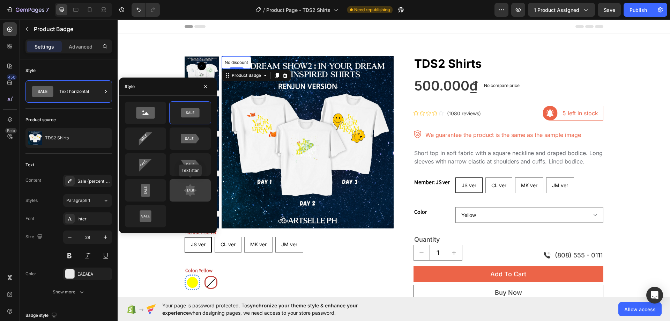
click at [182, 190] on icon at bounding box center [190, 190] width 33 height 14
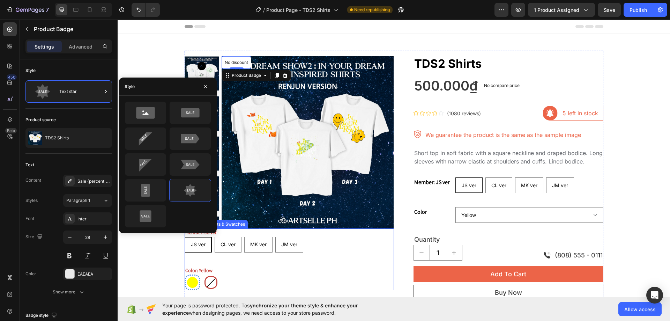
click at [331, 264] on div "Member: JS ver JS ver JS ver JS ver CL ver CL ver CL ver MK ver MK ver MK ver J…" at bounding box center [289, 259] width 209 height 62
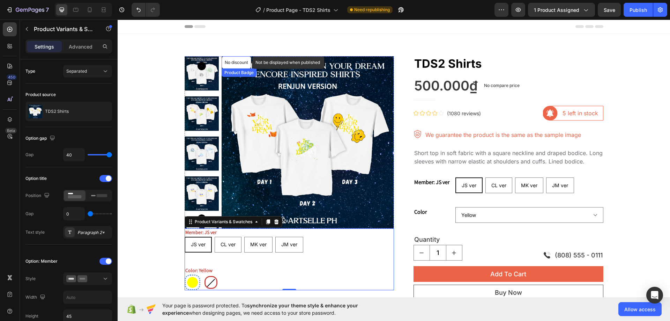
click at [233, 61] on p "No discount" at bounding box center [236, 62] width 23 height 6
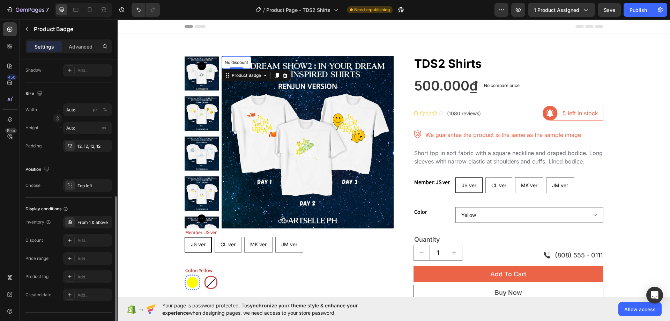
scroll to position [293, 0]
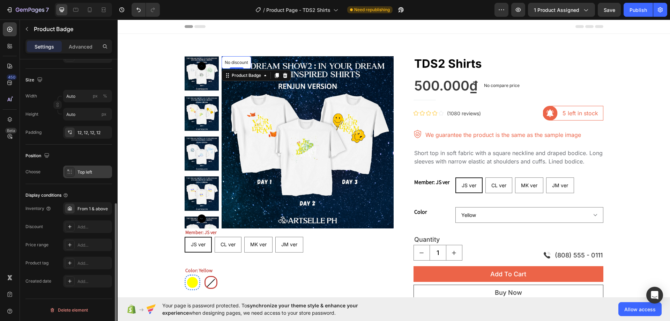
click at [100, 170] on div "Top left" at bounding box center [93, 172] width 33 height 6
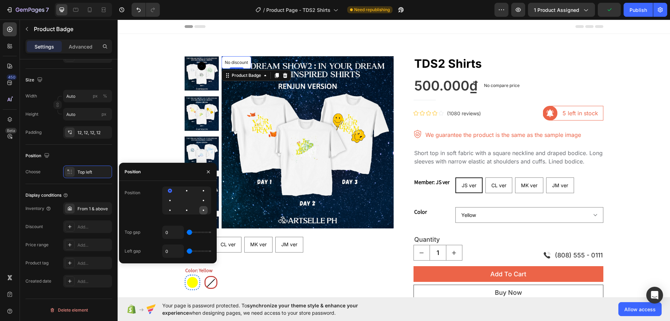
click at [205, 212] on div at bounding box center [203, 210] width 8 height 8
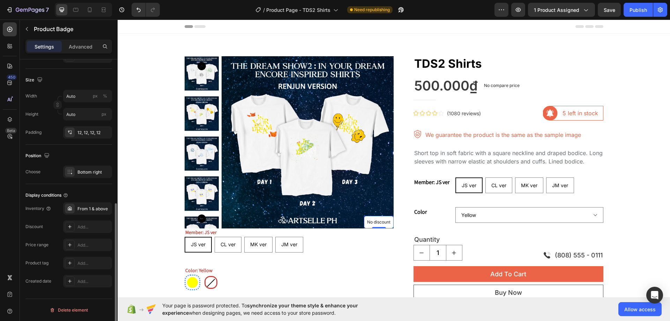
click at [75, 193] on div "Display conditions" at bounding box center [68, 194] width 87 height 11
click at [87, 223] on div "Add..." at bounding box center [87, 226] width 49 height 13
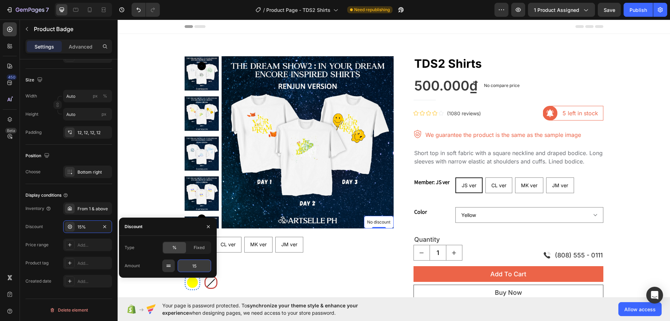
click at [194, 263] on input "15" at bounding box center [194, 265] width 33 height 13
type input "5"
click at [48, 237] on div "Inventory From 1 & above Discount 15% Price range Add... Product tag Add... Cre…" at bounding box center [68, 244] width 87 height 85
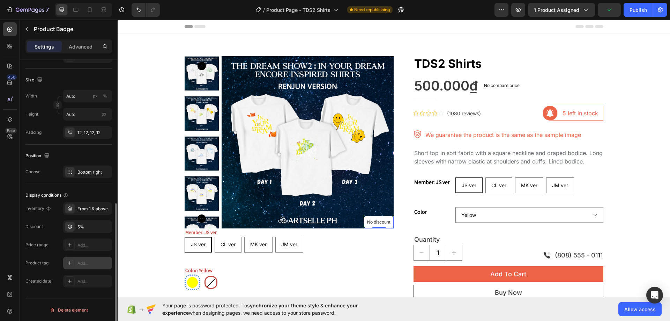
click at [80, 265] on div "Add..." at bounding box center [93, 263] width 33 height 6
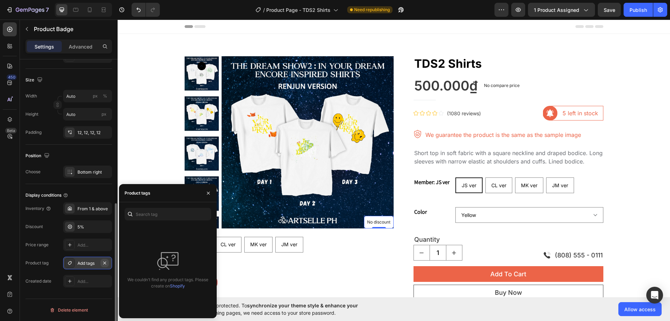
click at [104, 263] on icon "button" at bounding box center [104, 262] width 3 height 3
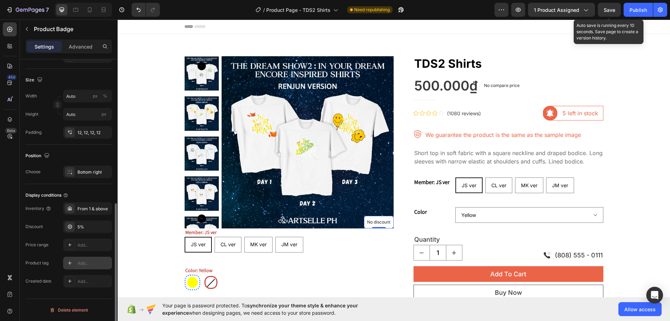
click at [615, 12] on span "Save" at bounding box center [609, 10] width 12 height 6
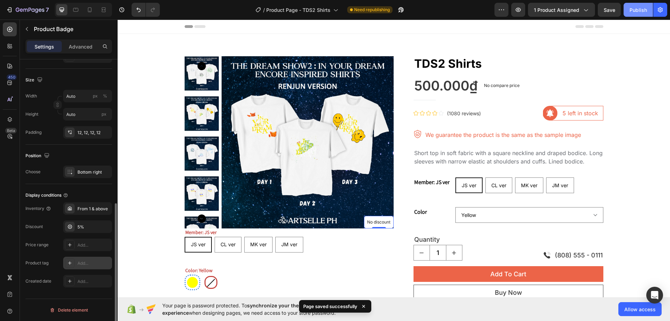
click at [637, 14] on button "Publish" at bounding box center [637, 10] width 29 height 14
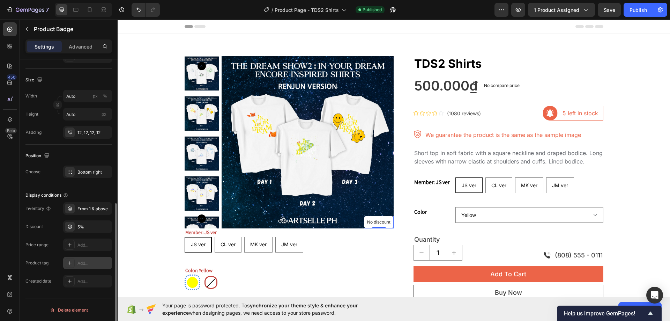
click at [371, 218] on div "No discount" at bounding box center [378, 222] width 29 height 12
click at [376, 219] on p "No discount" at bounding box center [378, 222] width 23 height 6
click at [262, 141] on img at bounding box center [307, 142] width 172 height 172
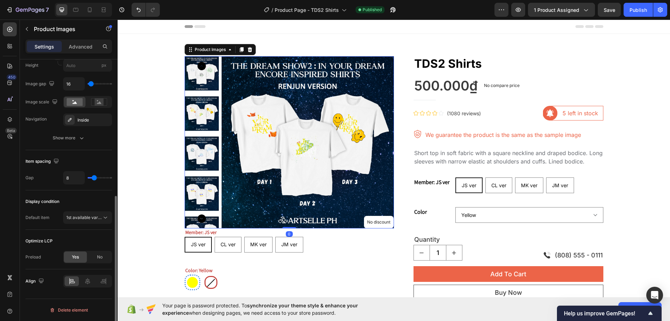
scroll to position [0, 0]
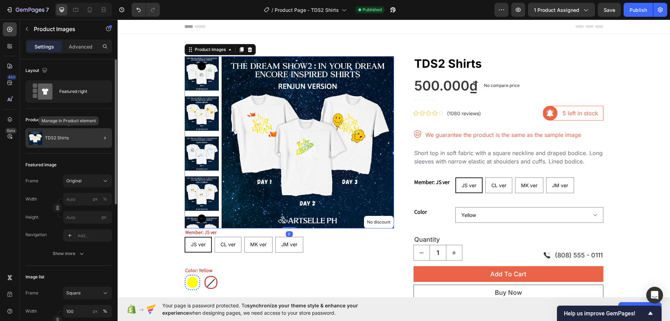
click at [81, 138] on div "TDS2 Shirts" at bounding box center [68, 138] width 87 height 20
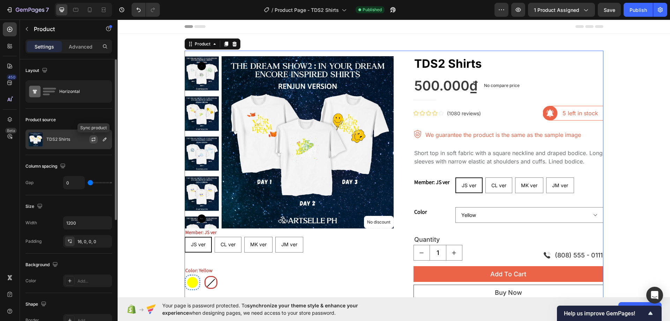
click at [93, 139] on icon "button" at bounding box center [94, 139] width 6 height 6
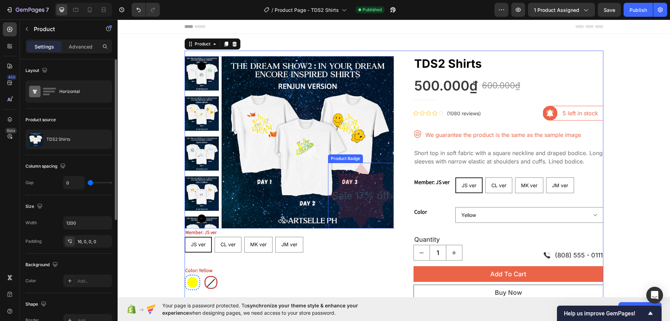
click at [367, 192] on pre "Sale 17% off" at bounding box center [361, 196] width 66 height 22
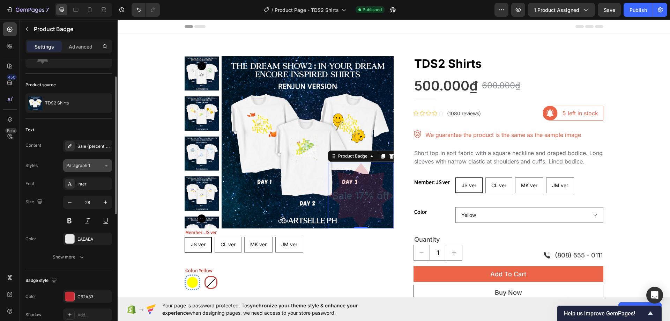
scroll to position [105, 0]
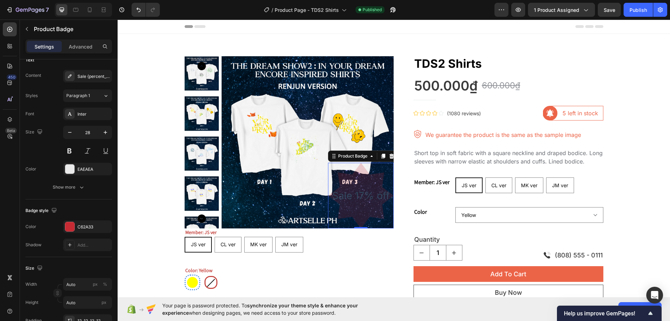
click at [348, 195] on pre "Sale 17% off" at bounding box center [361, 196] width 66 height 22
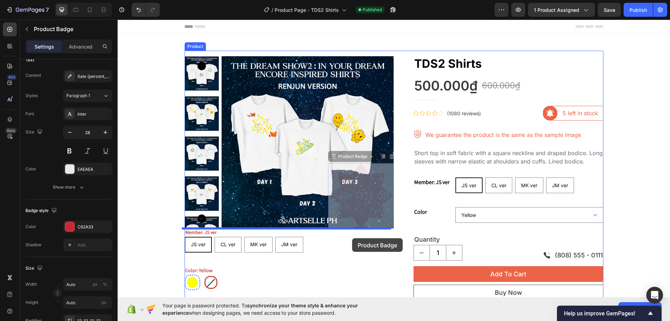
drag, startPoint x: 348, startPoint y: 195, endPoint x: 352, endPoint y: 238, distance: 42.7
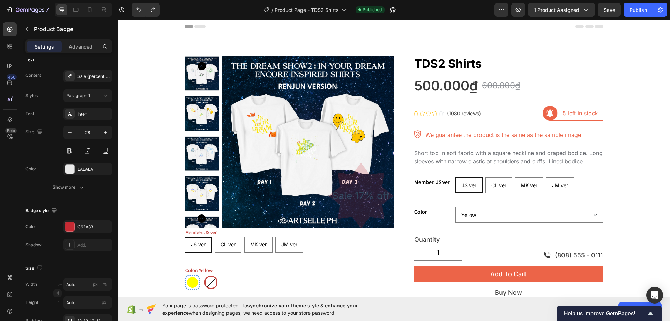
click at [363, 191] on pre "Sale 17% off" at bounding box center [361, 196] width 66 height 22
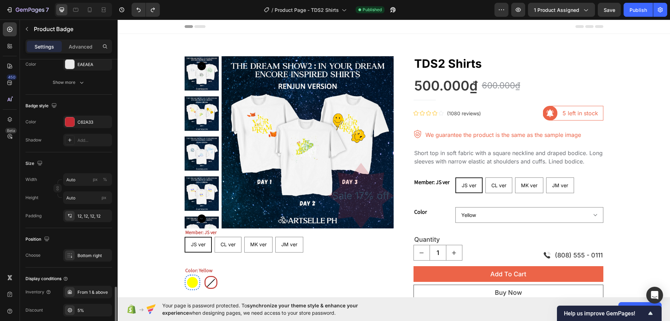
scroll to position [293, 0]
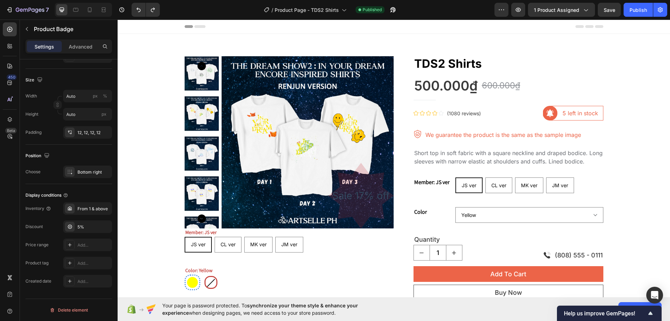
click at [83, 157] on div "Position" at bounding box center [68, 155] width 87 height 11
click at [84, 167] on div "Bottom right" at bounding box center [87, 171] width 49 height 13
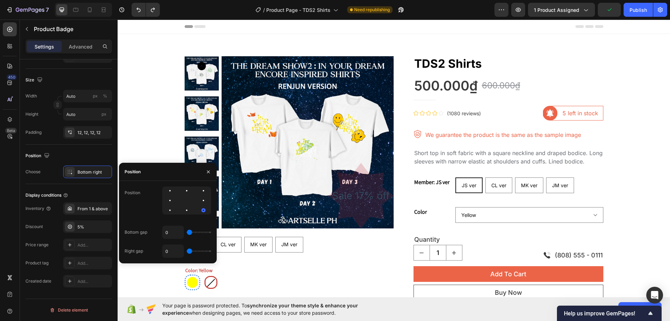
click at [361, 195] on pre "Sale 17% off" at bounding box center [361, 196] width 66 height 22
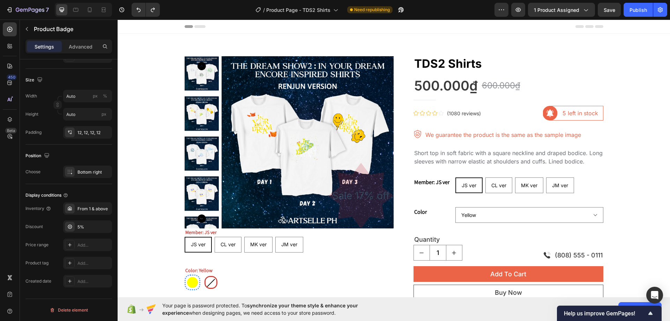
click at [349, 203] on pre "Sale 17% off" at bounding box center [361, 196] width 66 height 22
click at [347, 192] on pre "Sale 17% off" at bounding box center [361, 196] width 66 height 22
click at [361, 184] on div "Sale 17% off" at bounding box center [361, 196] width 66 height 66
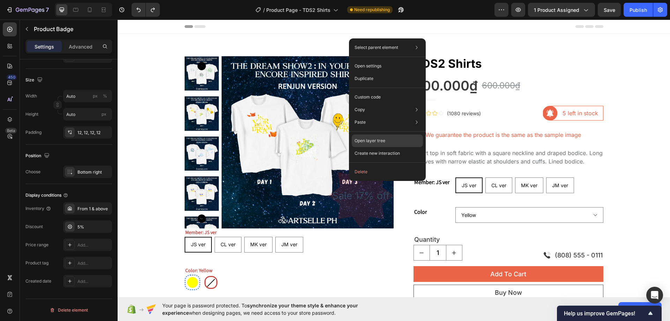
click at [388, 137] on div "Open layer tree" at bounding box center [387, 140] width 71 height 13
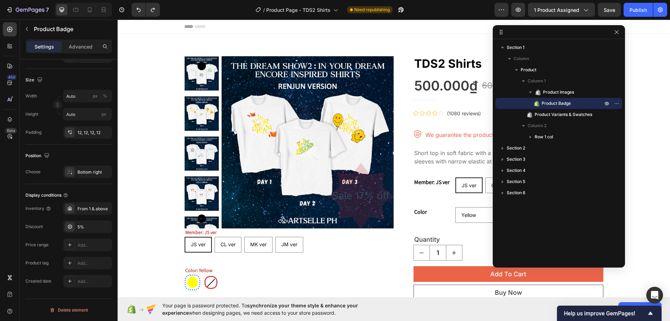
drag, startPoint x: 562, startPoint y: 102, endPoint x: 548, endPoint y: 100, distance: 14.4
click at [548, 100] on span "Product Badge" at bounding box center [555, 103] width 29 height 7
drag, startPoint x: 497, startPoint y: 99, endPoint x: 534, endPoint y: 98, distance: 36.6
click at [498, 98] on div "Product Badge" at bounding box center [558, 103] width 127 height 11
click at [373, 190] on pre "Sale 17% off" at bounding box center [361, 196] width 66 height 22
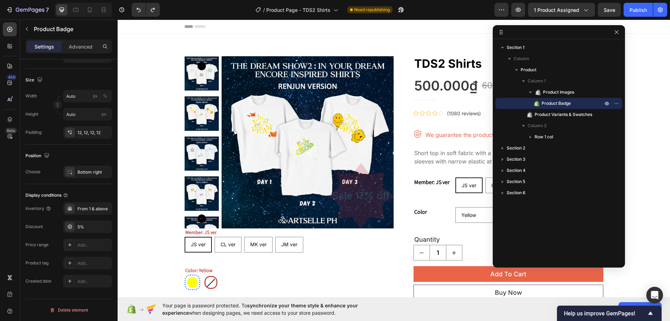
click at [373, 190] on pre "Sale 17% off" at bounding box center [361, 196] width 66 height 22
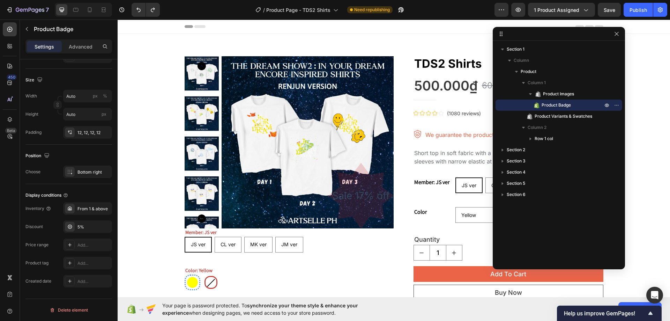
click at [611, 32] on div at bounding box center [559, 34] width 132 height 14
click at [617, 33] on icon "button" at bounding box center [616, 34] width 4 height 4
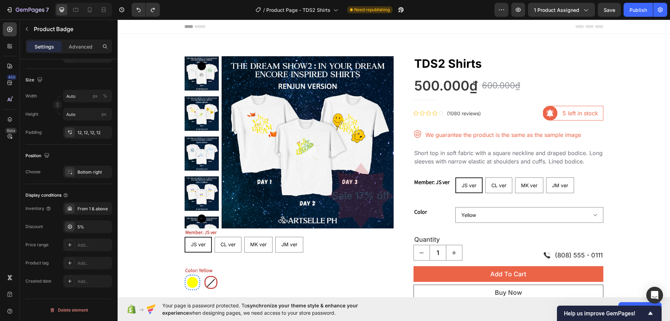
click at [419, 193] on div "Member: JS ver" at bounding box center [434, 185] width 42 height 16
click at [354, 201] on pre "Sale 17% off" at bounding box center [361, 196] width 66 height 22
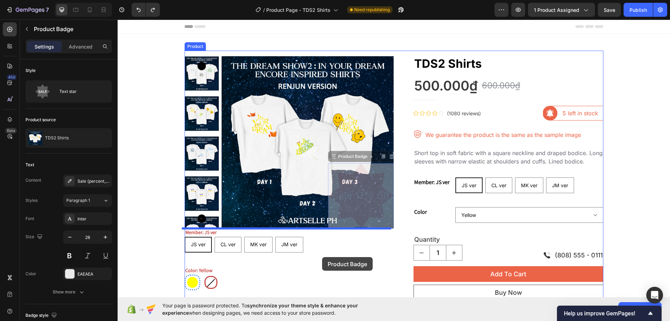
drag, startPoint x: 356, startPoint y: 192, endPoint x: 298, endPoint y: 258, distance: 88.2
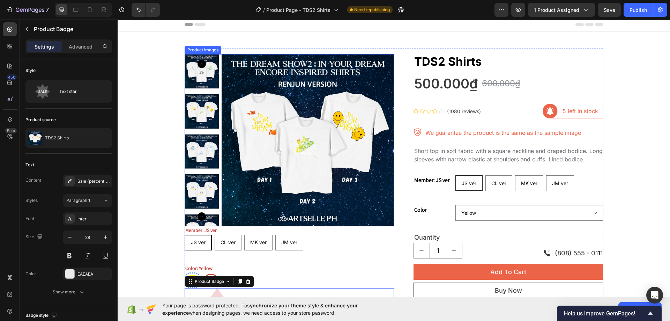
scroll to position [105, 0]
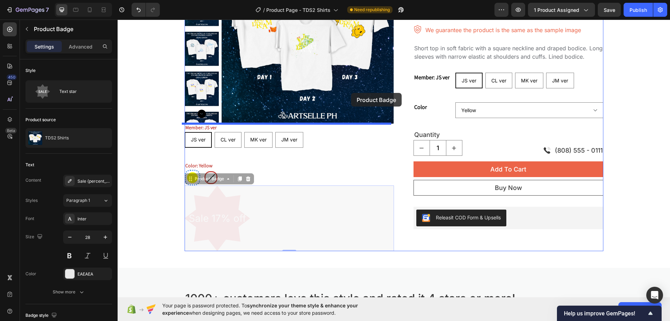
drag, startPoint x: 210, startPoint y: 221, endPoint x: 351, endPoint y: 93, distance: 190.9
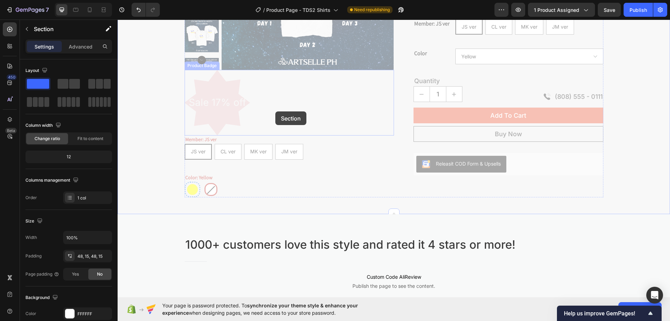
scroll to position [198, 0]
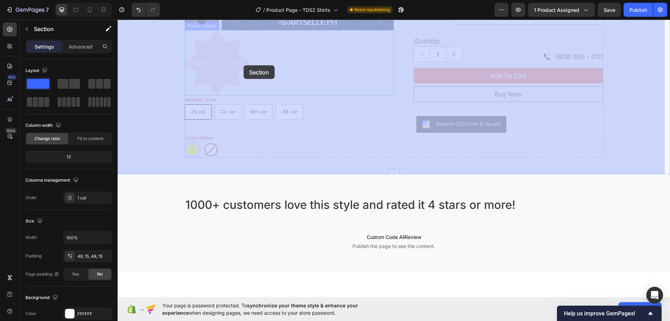
drag, startPoint x: 201, startPoint y: 161, endPoint x: 243, endPoint y: 65, distance: 104.9
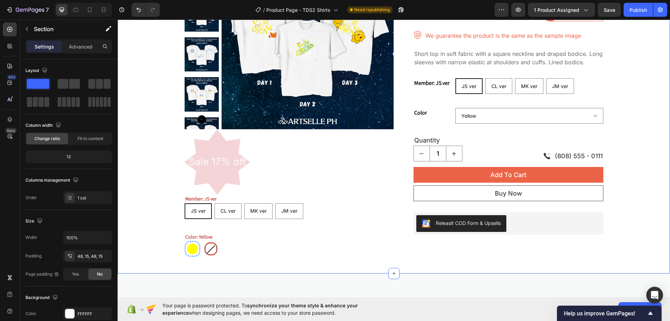
scroll to position [35, 0]
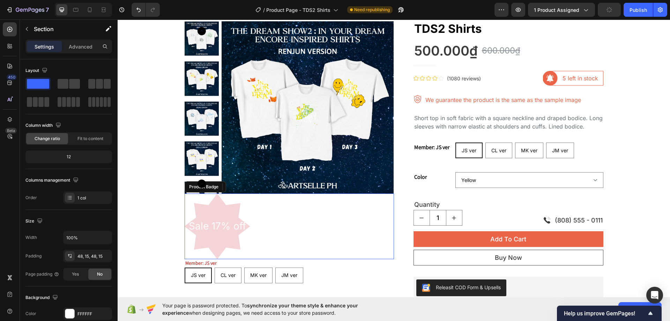
click at [230, 223] on pre "Sale 17% off" at bounding box center [218, 226] width 66 height 22
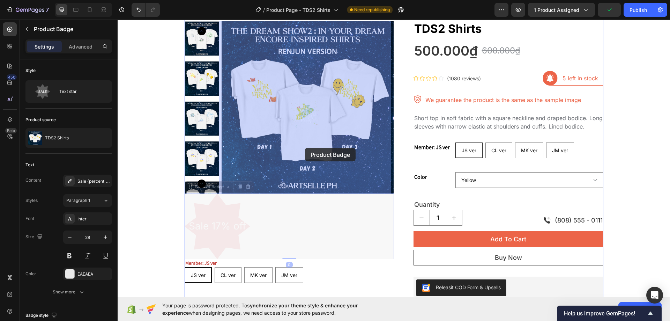
drag, startPoint x: 232, startPoint y: 223, endPoint x: 305, endPoint y: 148, distance: 104.3
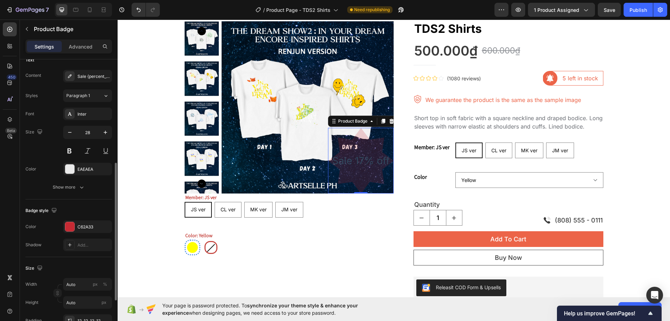
scroll to position [140, 0]
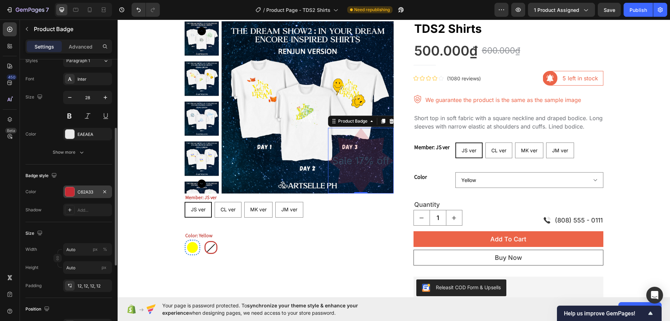
click at [73, 191] on div at bounding box center [69, 191] width 9 height 9
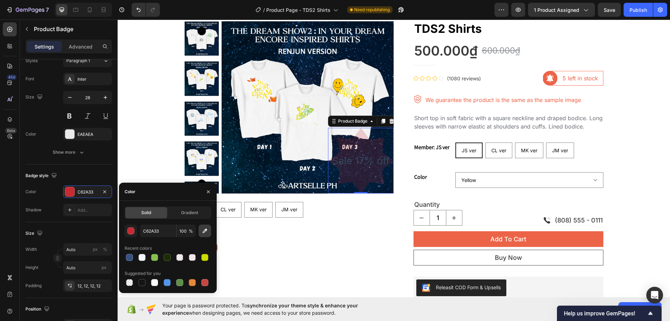
click at [205, 230] on icon "button" at bounding box center [204, 230] width 7 height 7
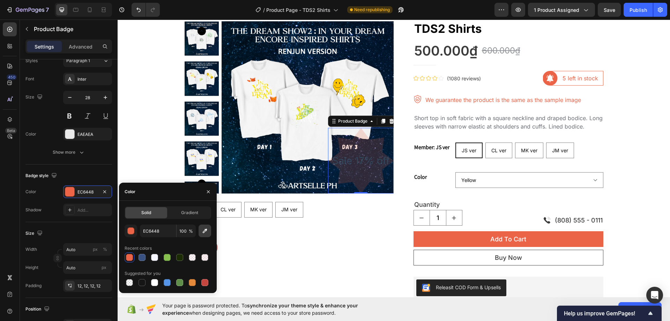
click at [208, 229] on icon "button" at bounding box center [204, 230] width 7 height 7
type input "3B3B3B"
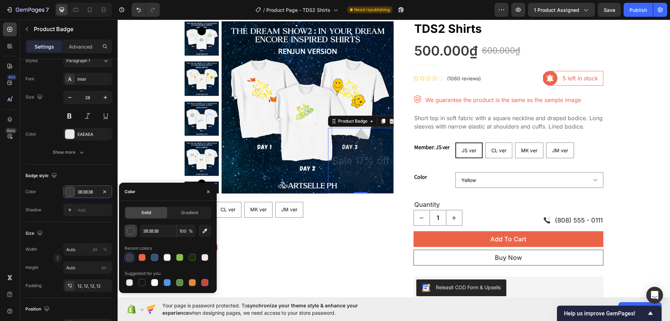
click at [130, 230] on div "button" at bounding box center [131, 230] width 7 height 7
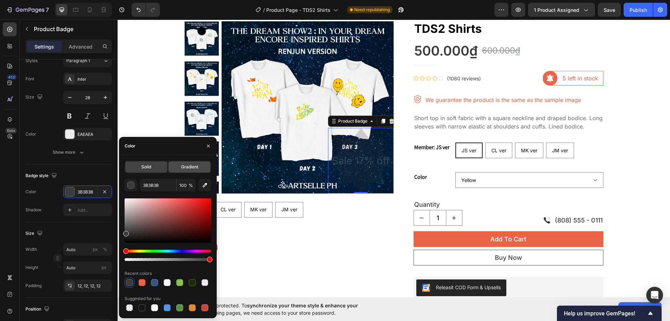
click at [191, 167] on span "Gradient" at bounding box center [189, 167] width 17 height 6
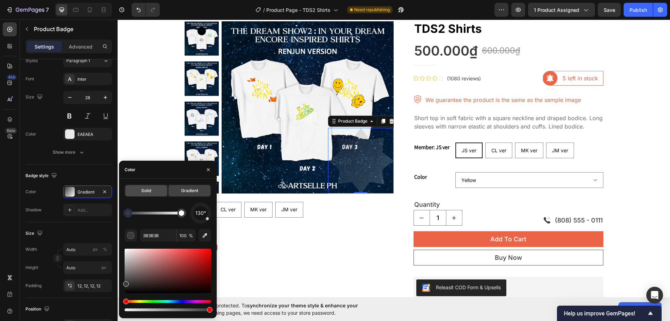
click at [151, 191] on span "Solid" at bounding box center [146, 190] width 10 height 6
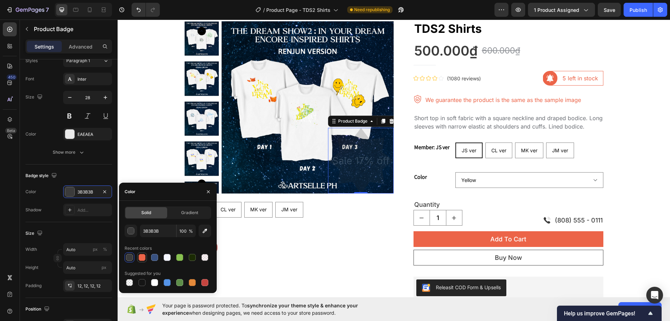
click at [143, 257] on div at bounding box center [141, 257] width 7 height 7
type input "EC6448"
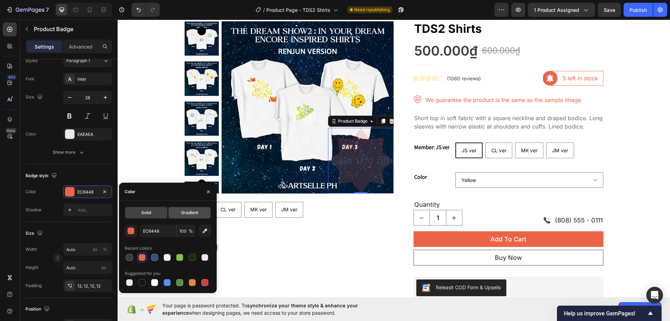
click at [189, 214] on span "Gradient" at bounding box center [189, 212] width 17 height 6
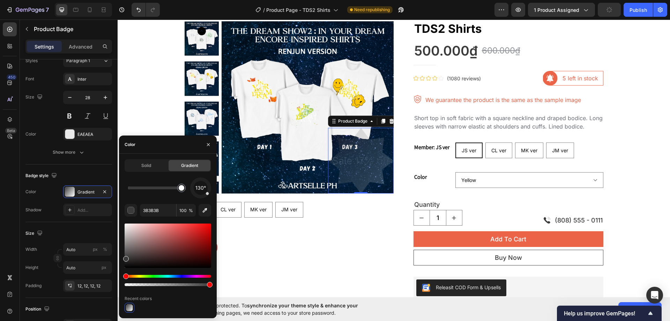
drag, startPoint x: 127, startPoint y: 189, endPoint x: 191, endPoint y: 189, distance: 64.5
type input "FFFFFF"
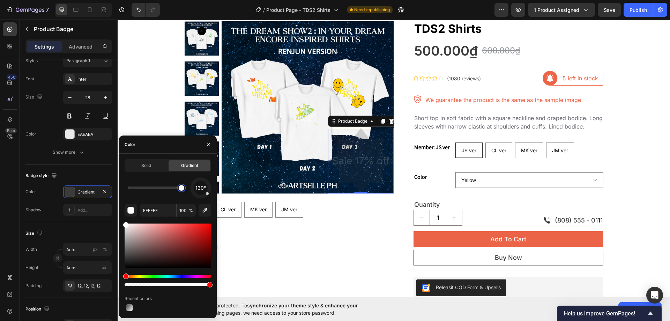
drag, startPoint x: 182, startPoint y: 190, endPoint x: 194, endPoint y: 187, distance: 12.6
click at [194, 187] on div "130°" at bounding box center [168, 187] width 87 height 21
drag, startPoint x: 208, startPoint y: 194, endPoint x: 201, endPoint y: 176, distance: 19.6
click at [201, 176] on div "Solid Gradient 2° FFFFFF 100 % Recent colors" at bounding box center [168, 235] width 87 height 153
drag, startPoint x: 201, startPoint y: 181, endPoint x: 208, endPoint y: 209, distance: 28.8
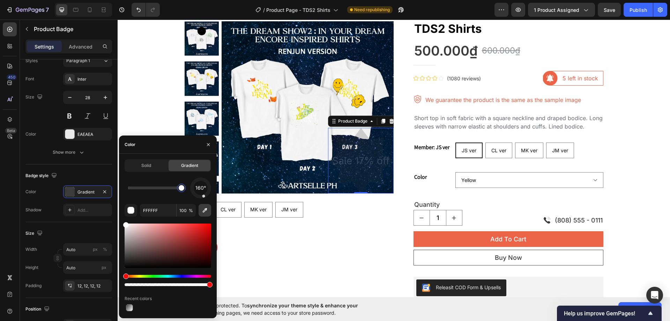
click at [208, 209] on div "160° FFFFFF 100 % Recent colors" at bounding box center [168, 244] width 87 height 135
click at [146, 164] on span "Solid" at bounding box center [146, 165] width 10 height 6
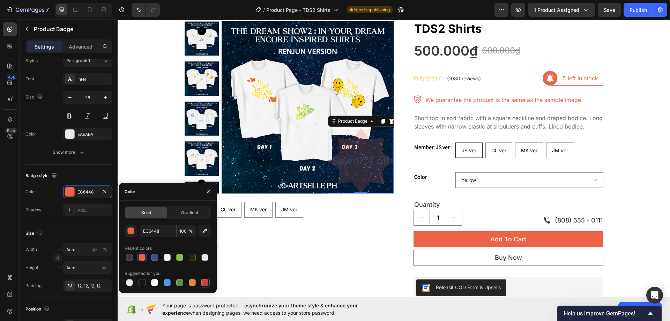
click at [207, 283] on div at bounding box center [204, 282] width 7 height 7
type input "C5453F"
click at [203, 281] on div at bounding box center [204, 282] width 7 height 7
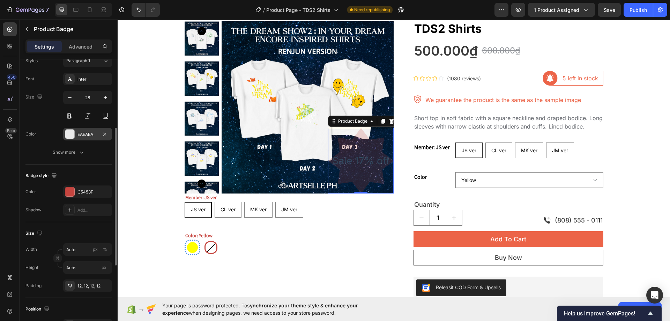
click at [85, 132] on div "EAEAEA" at bounding box center [87, 134] width 20 height 6
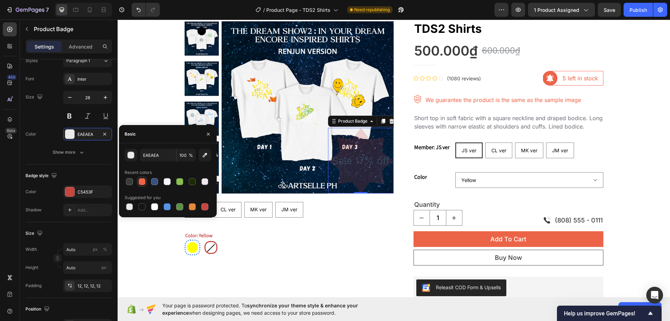
click at [140, 181] on div at bounding box center [141, 181] width 7 height 7
click at [130, 178] on div at bounding box center [129, 181] width 8 height 8
click at [168, 183] on div at bounding box center [167, 181] width 7 height 7
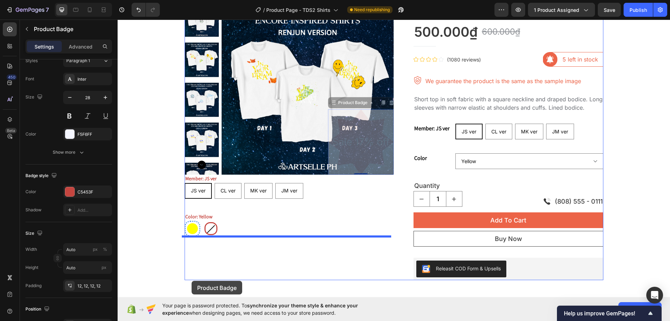
scroll to position [114, 0]
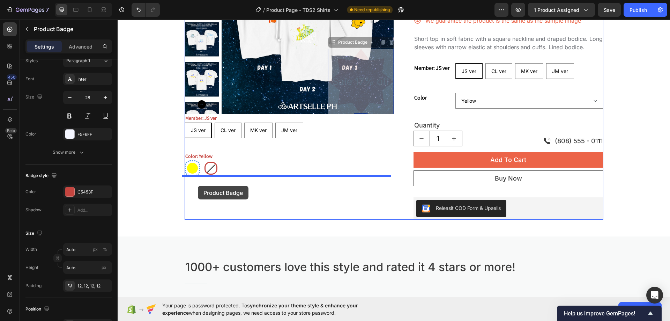
drag, startPoint x: 346, startPoint y: 158, endPoint x: 198, endPoint y: 186, distance: 150.8
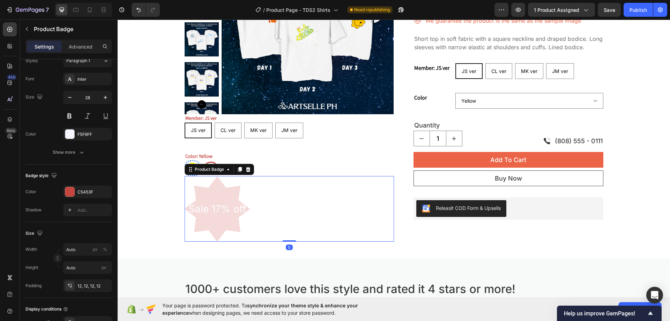
click at [217, 204] on pre "Sale 17% off" at bounding box center [218, 209] width 66 height 22
click at [210, 221] on div "Sale 17% off" at bounding box center [218, 209] width 66 height 66
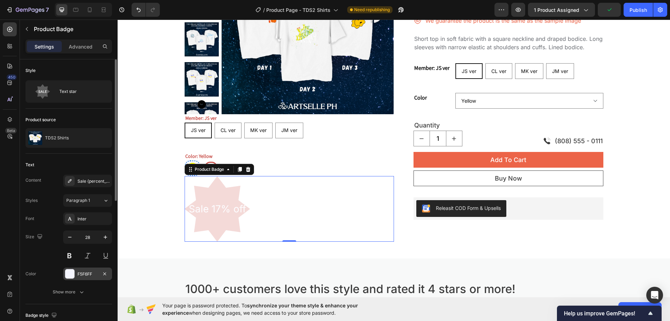
click at [79, 271] on div "F5F6FF" at bounding box center [87, 274] width 20 height 6
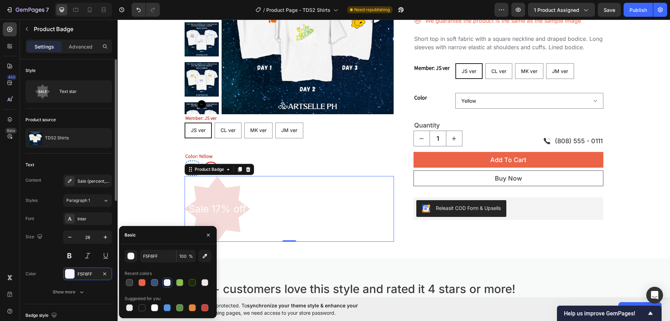
click at [52, 255] on div "Size 28" at bounding box center [68, 245] width 87 height 31
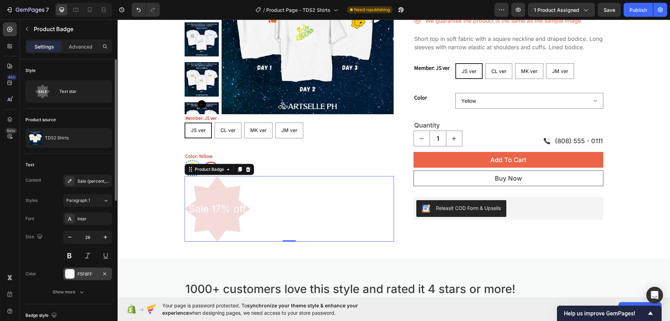
click at [90, 271] on div "F5F6FF" at bounding box center [87, 274] width 20 height 6
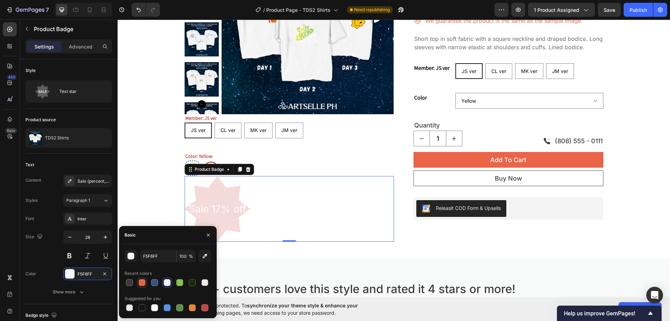
click at [141, 281] on div at bounding box center [141, 282] width 7 height 7
click at [205, 306] on div at bounding box center [204, 307] width 7 height 7
type input "C5453F"
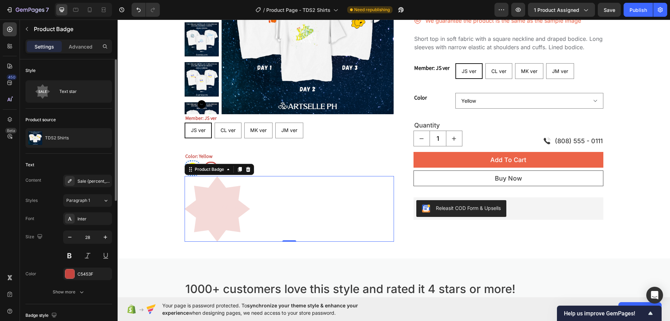
click at [31, 240] on div "Size" at bounding box center [34, 236] width 18 height 9
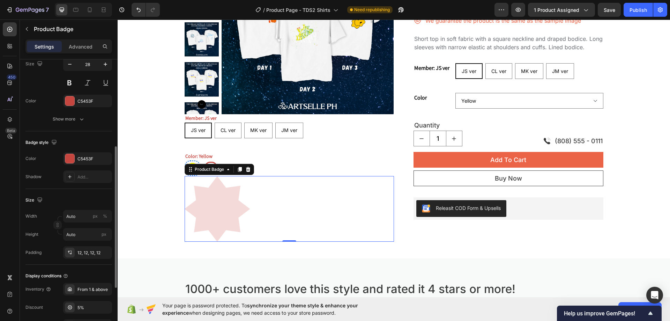
scroll to position [242, 0]
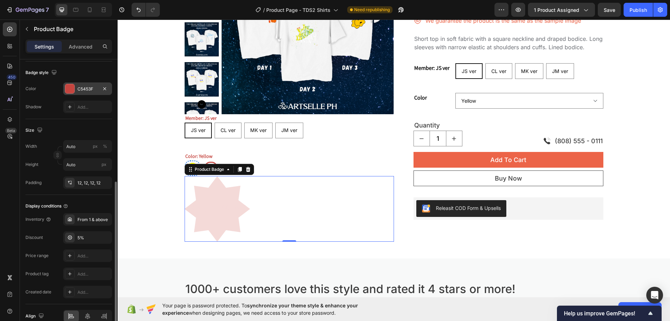
click at [83, 86] on div "C5453F" at bounding box center [87, 89] width 20 height 6
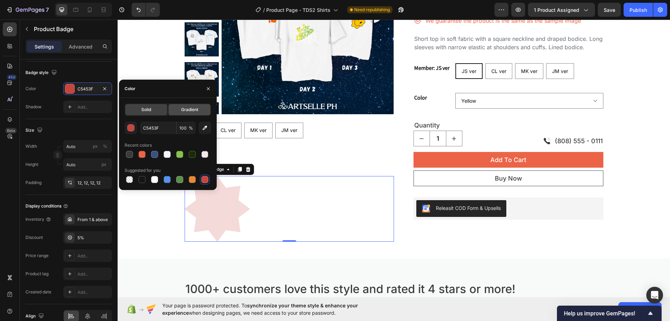
click at [190, 113] on div "Gradient" at bounding box center [189, 109] width 42 height 11
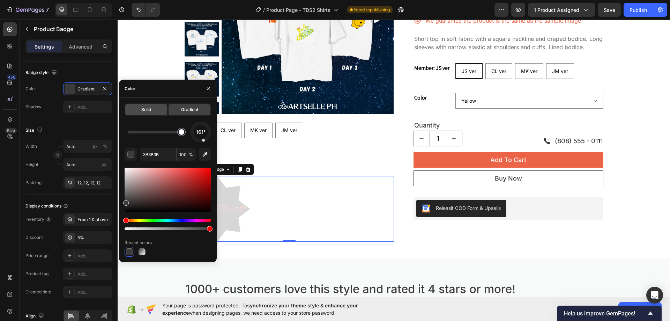
click at [143, 108] on span "Solid" at bounding box center [146, 109] width 10 height 6
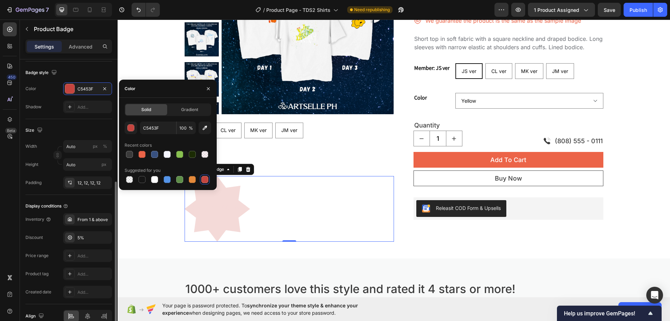
click at [38, 99] on div "Color C5453F Shadow Add..." at bounding box center [68, 97] width 87 height 31
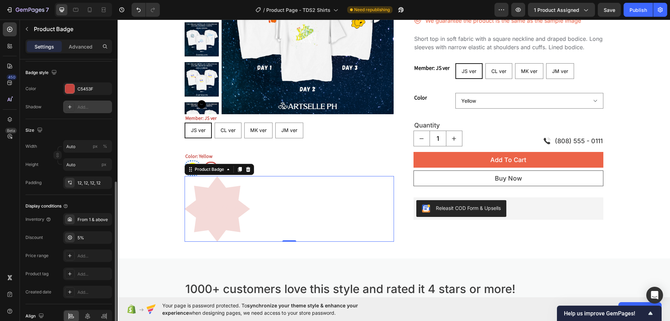
click at [84, 109] on div "Add..." at bounding box center [93, 107] width 33 height 6
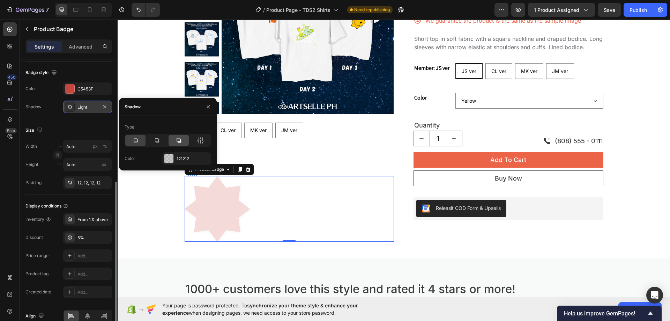
drag, startPoint x: 185, startPoint y: 142, endPoint x: 177, endPoint y: 140, distance: 8.1
click at [183, 142] on div at bounding box center [178, 140] width 20 height 11
click at [177, 140] on icon at bounding box center [178, 140] width 7 height 7
click at [153, 139] on div at bounding box center [157, 140] width 20 height 11
click at [177, 161] on div "121212" at bounding box center [187, 159] width 20 height 6
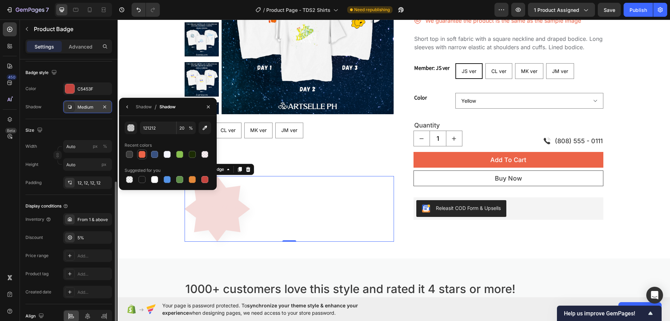
click at [140, 152] on div at bounding box center [141, 154] width 7 height 7
type input "EC6448"
type input "100"
click at [126, 179] on div at bounding box center [129, 179] width 7 height 7
type input "000000"
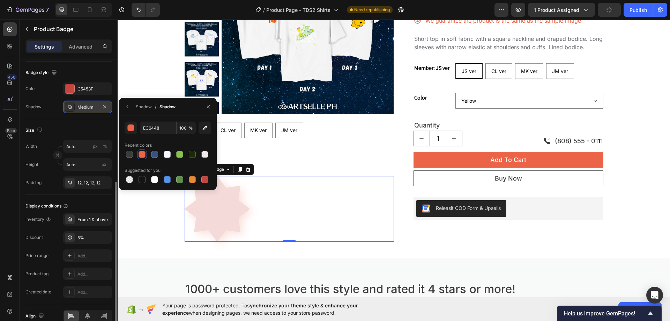
type input "0"
click at [103, 106] on icon "button" at bounding box center [105, 107] width 6 height 6
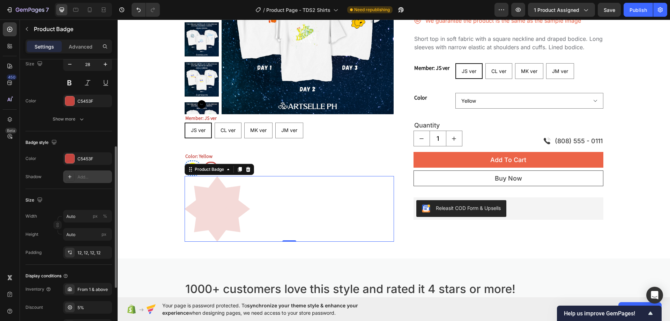
scroll to position [277, 0]
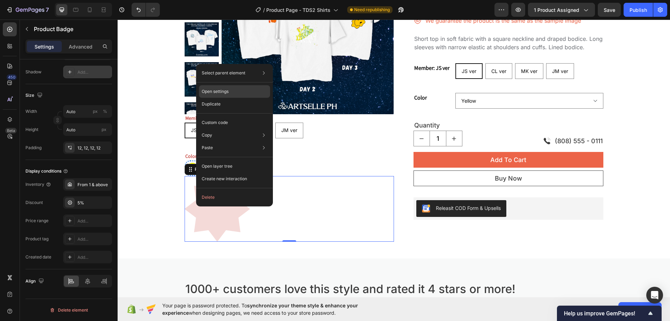
click at [227, 88] on div "Open settings" at bounding box center [234, 91] width 71 height 13
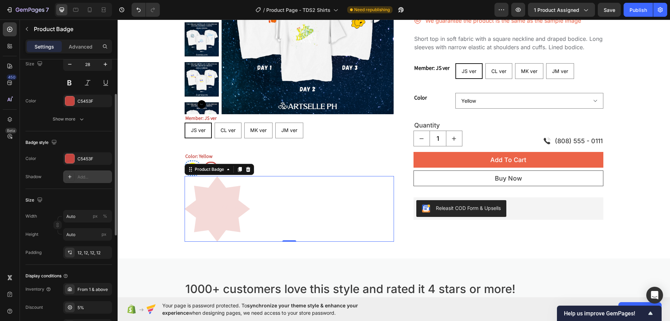
scroll to position [138, 0]
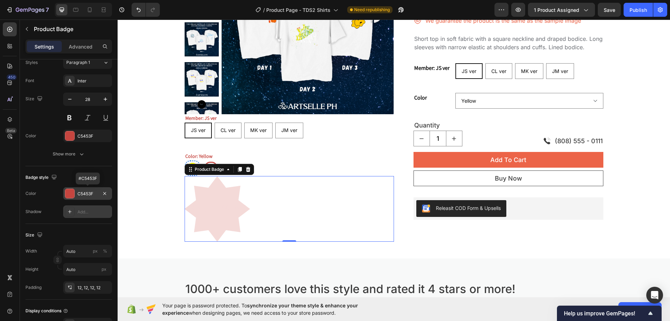
click at [76, 191] on div "C5453F" at bounding box center [87, 193] width 49 height 13
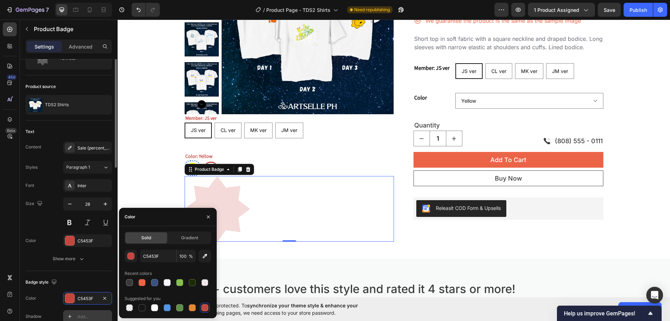
scroll to position [0, 0]
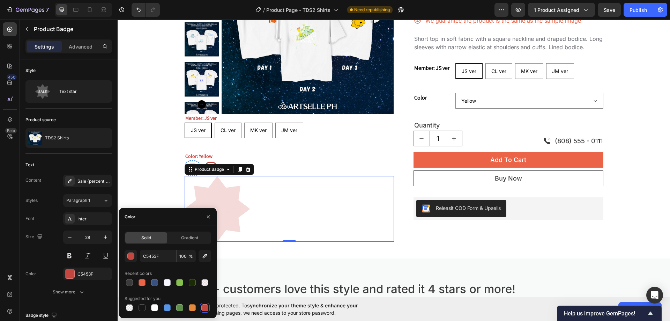
click at [28, 280] on div "Font Inter Size 28 Color C5453F Show more" at bounding box center [68, 255] width 87 height 86
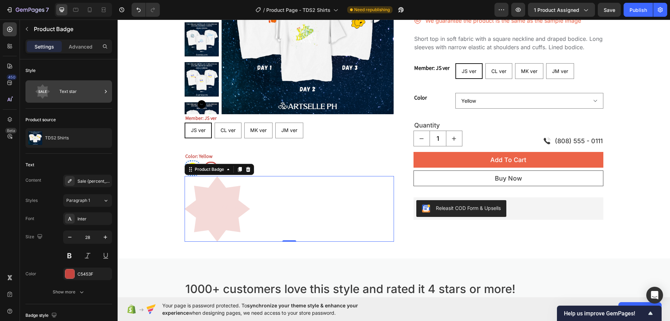
click at [73, 92] on div "Text star" at bounding box center [80, 91] width 43 height 16
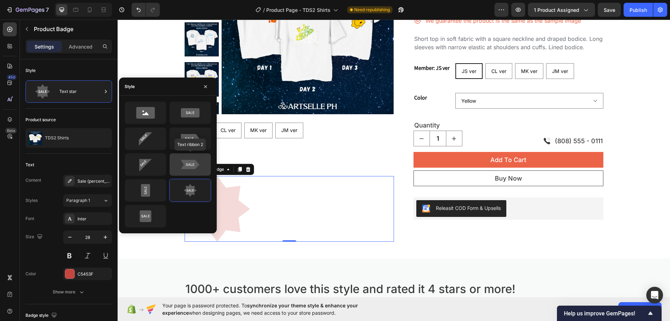
click at [186, 167] on icon at bounding box center [190, 164] width 18 height 9
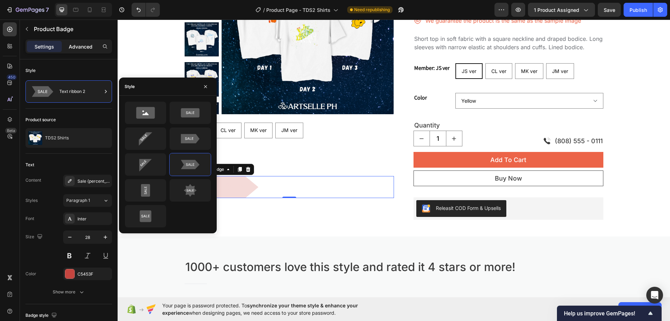
click at [83, 41] on div "Advanced" at bounding box center [80, 46] width 35 height 11
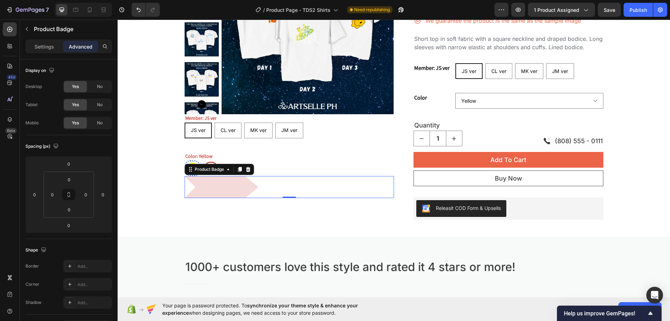
click at [79, 47] on p "Advanced" at bounding box center [81, 46] width 24 height 7
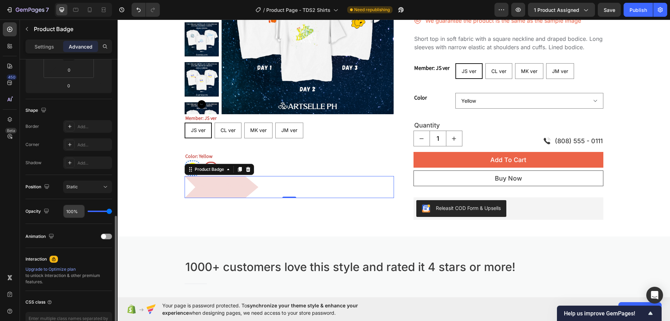
scroll to position [184, 0]
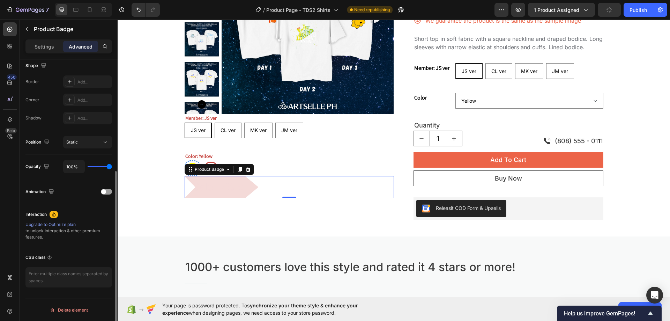
click at [109, 166] on input "range" at bounding box center [100, 166] width 24 height 1
type input "50%"
type input "50"
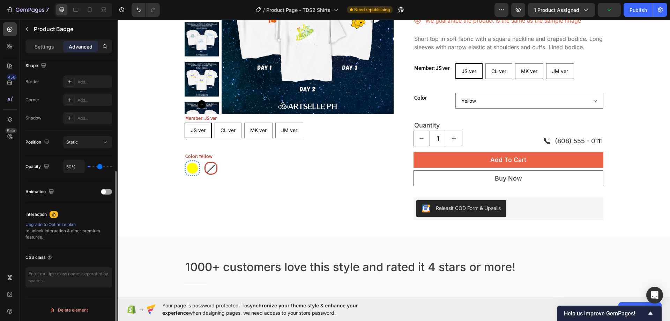
type input "0%"
type input "0"
type input "28%"
type input "28"
type input "52%"
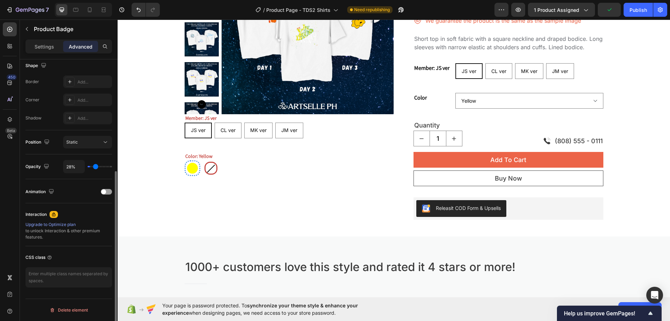
type input "52"
type input "98%"
type input "98"
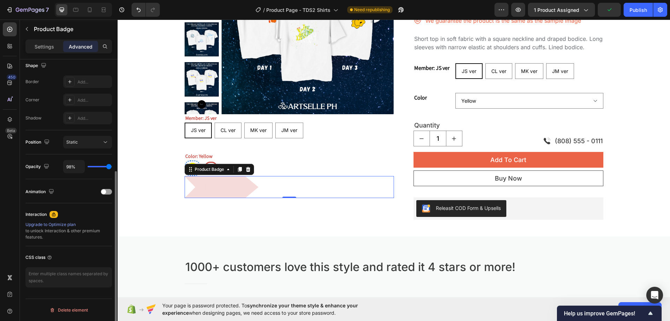
type input "100%"
type input "100"
drag, startPoint x: 109, startPoint y: 164, endPoint x: 149, endPoint y: 168, distance: 39.6
click at [112, 167] on input "range" at bounding box center [100, 166] width 24 height 1
click at [35, 43] on p "Settings" at bounding box center [45, 46] width 20 height 7
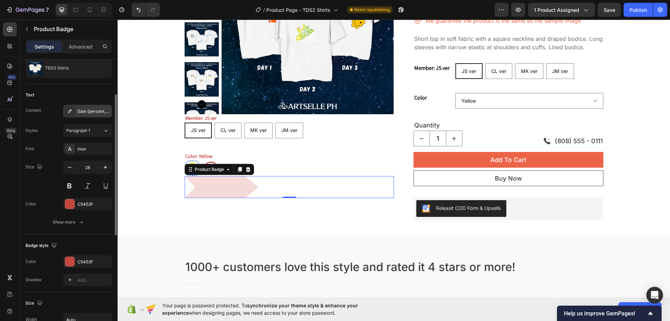
scroll to position [0, 0]
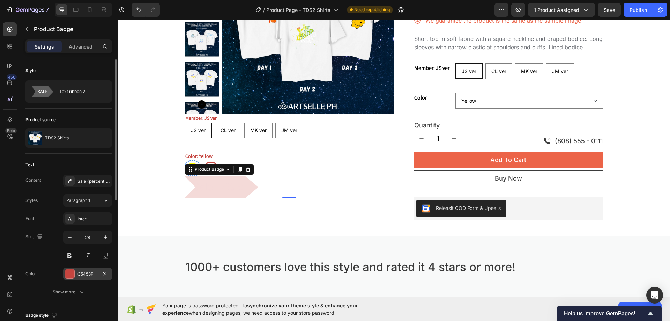
click at [69, 271] on div at bounding box center [69, 273] width 9 height 9
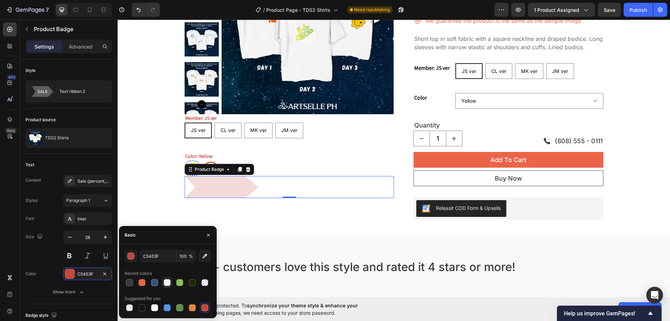
click at [170, 280] on div at bounding box center [167, 282] width 7 height 7
type input "F5F6FF"
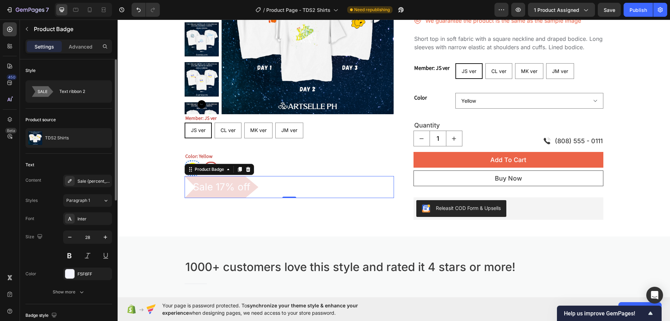
click at [28, 247] on div "Size 28" at bounding box center [68, 245] width 87 height 31
click at [271, 180] on div "Sale 17% off" at bounding box center [289, 187] width 209 height 22
click at [258, 187] on div "Sale 17% off" at bounding box center [289, 187] width 209 height 22
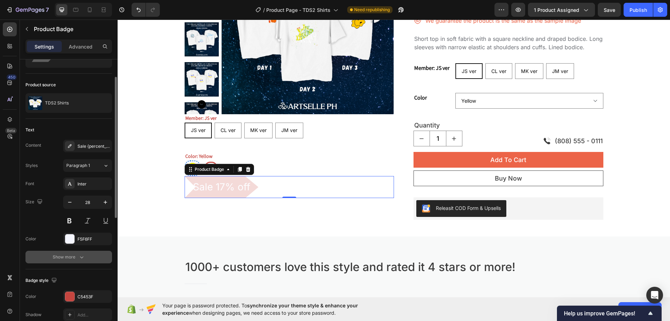
click at [78, 256] on icon "button" at bounding box center [81, 256] width 7 height 7
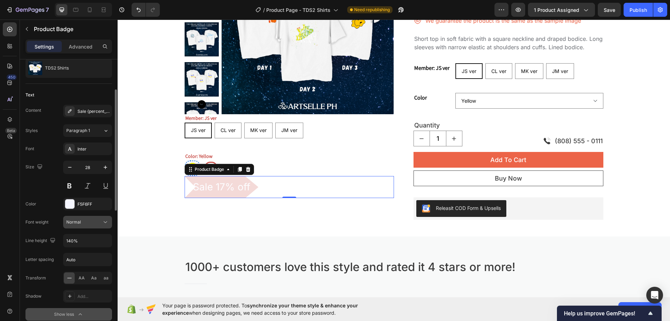
click at [101, 224] on div "Normal" at bounding box center [84, 222] width 36 height 6
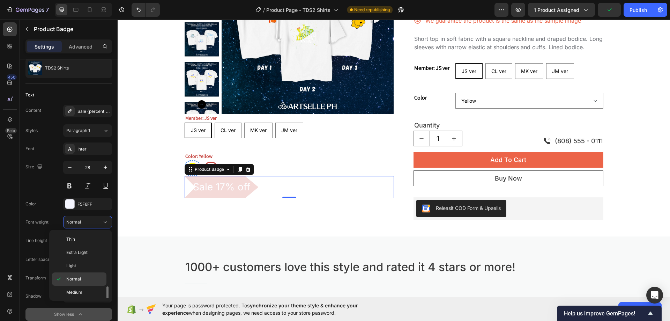
scroll to position [54, 0]
click at [81, 278] on span "Extra Bold" at bounding box center [76, 278] width 20 height 6
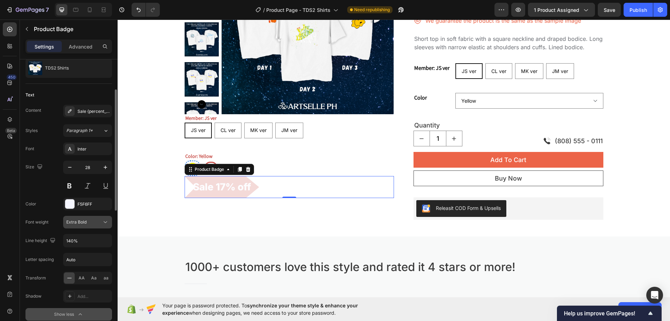
click at [96, 223] on div "Extra Bold" at bounding box center [84, 222] width 36 height 6
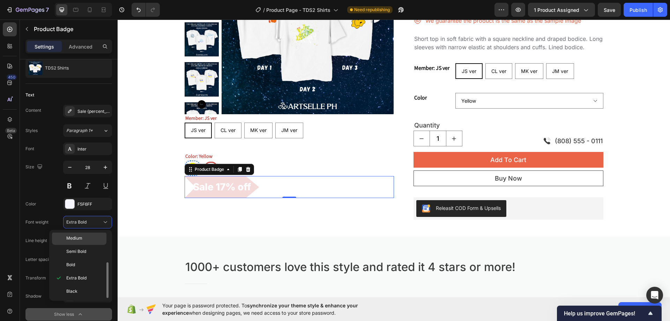
click at [85, 241] on div "Medium" at bounding box center [79, 237] width 54 height 13
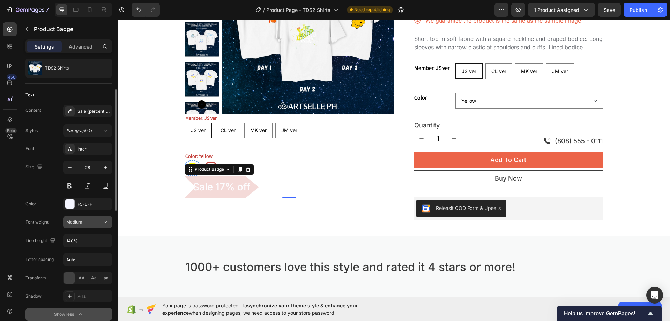
click at [85, 223] on div "Medium" at bounding box center [84, 222] width 36 height 6
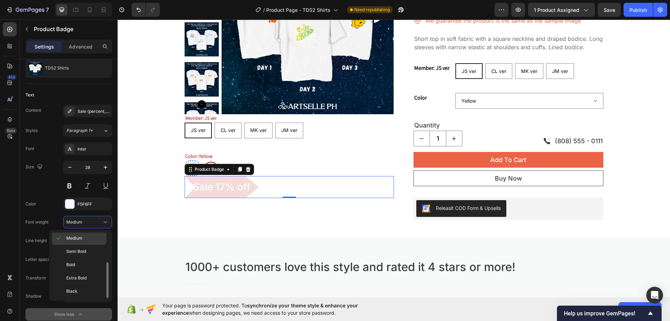
scroll to position [19, 0]
click at [81, 256] on div "Normal" at bounding box center [79, 259] width 54 height 13
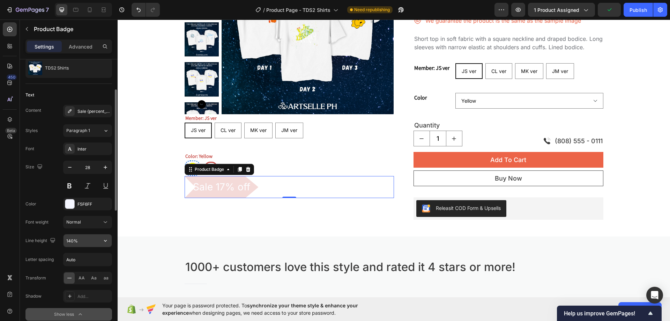
click at [84, 238] on input "140%" at bounding box center [87, 240] width 48 height 13
click at [45, 249] on div "Font Inter Size 28 Color F5F6FF Font weight Normal Line height 140% Letter spac…" at bounding box center [68, 231] width 87 height 178
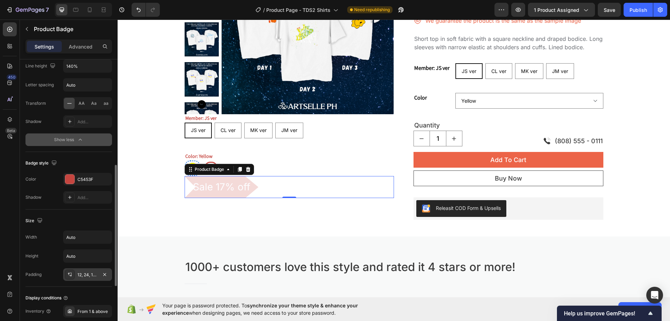
scroll to position [279, 0]
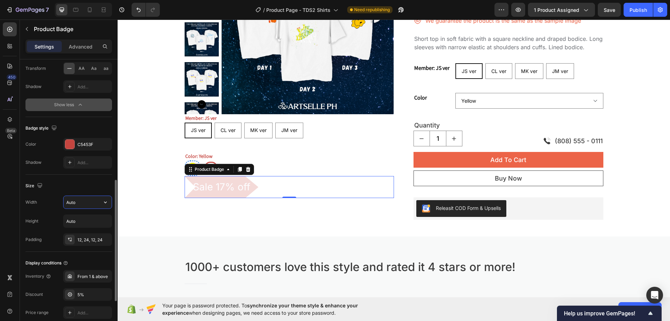
click at [86, 200] on input "Auto" at bounding box center [87, 202] width 48 height 13
click at [104, 200] on icon "button" at bounding box center [105, 201] width 7 height 7
click at [85, 182] on div "Size" at bounding box center [68, 185] width 87 height 11
click at [107, 202] on icon "button" at bounding box center [105, 201] width 7 height 7
click at [106, 221] on div "Fit content Auto" at bounding box center [80, 219] width 57 height 13
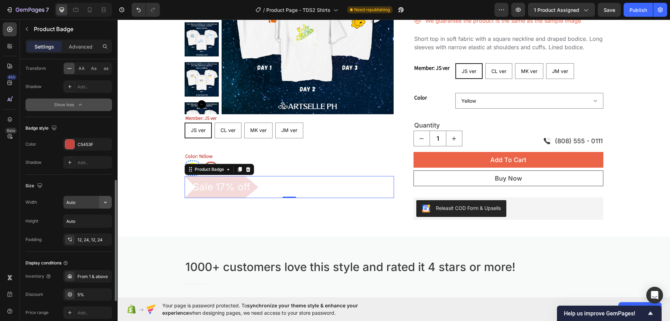
click at [105, 202] on icon "button" at bounding box center [105, 201] width 7 height 7
click at [81, 221] on span "Fit content" at bounding box center [76, 220] width 21 height 6
click at [106, 201] on icon "button" at bounding box center [105, 201] width 7 height 7
click at [79, 189] on div "Size" at bounding box center [68, 185] width 87 height 11
click at [73, 221] on input "Auto" at bounding box center [87, 221] width 48 height 13
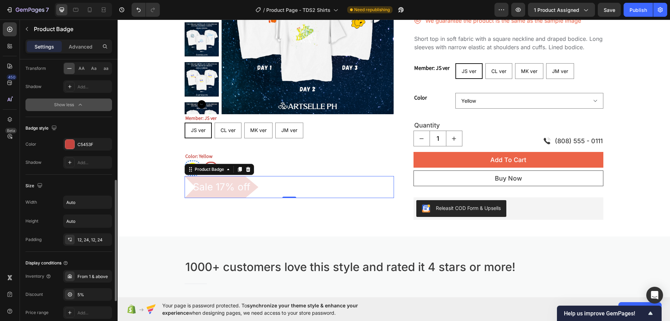
click at [83, 187] on div "Size" at bounding box center [68, 185] width 87 height 11
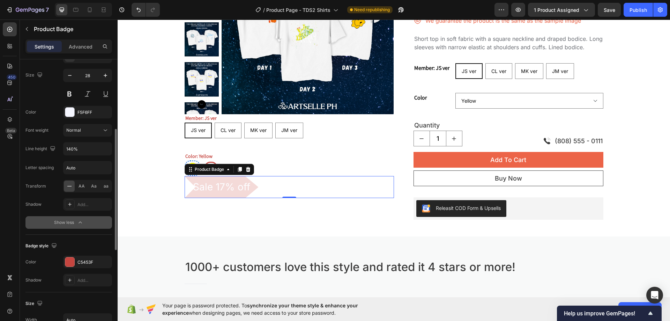
scroll to position [0, 0]
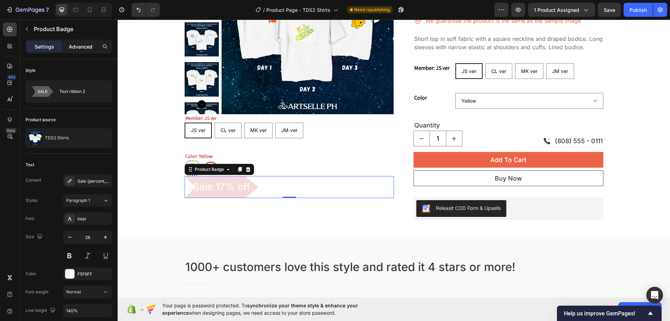
click at [76, 47] on p "Advanced" at bounding box center [81, 46] width 24 height 7
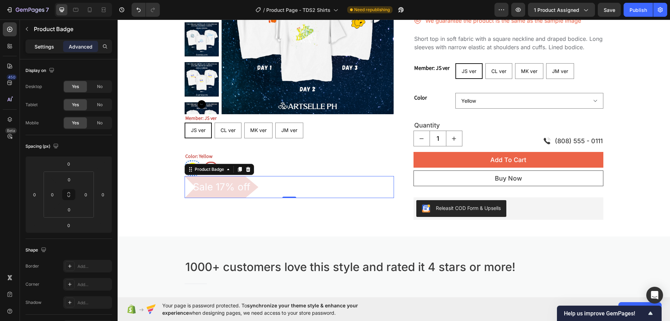
click at [43, 47] on p "Settings" at bounding box center [45, 46] width 20 height 7
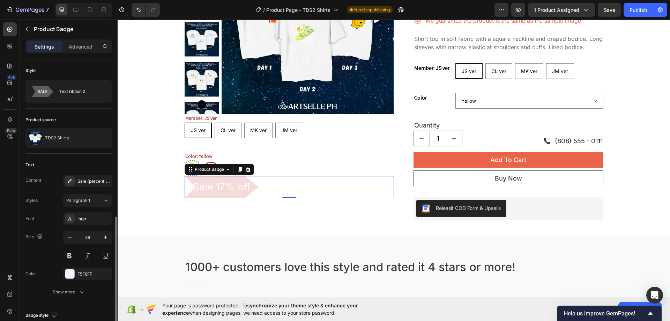
scroll to position [105, 0]
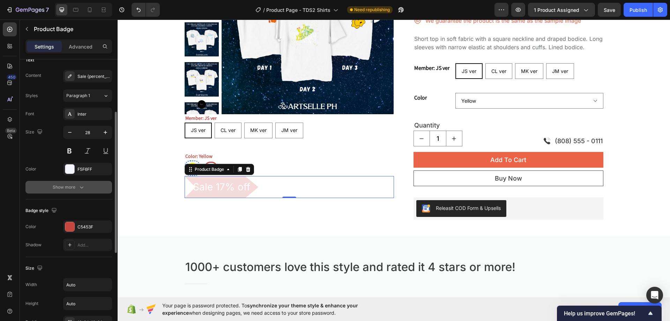
click at [69, 191] on button "Show more" at bounding box center [68, 187] width 87 height 13
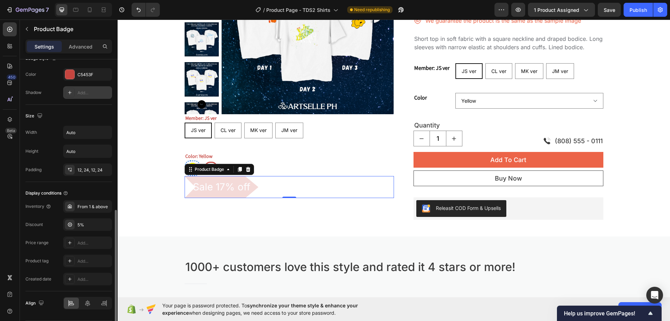
scroll to position [371, 0]
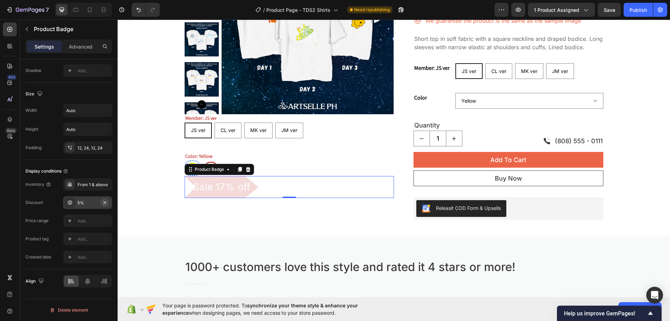
click at [105, 201] on icon "button" at bounding box center [105, 203] width 6 height 6
click at [105, 201] on div "Add..." at bounding box center [93, 203] width 33 height 6
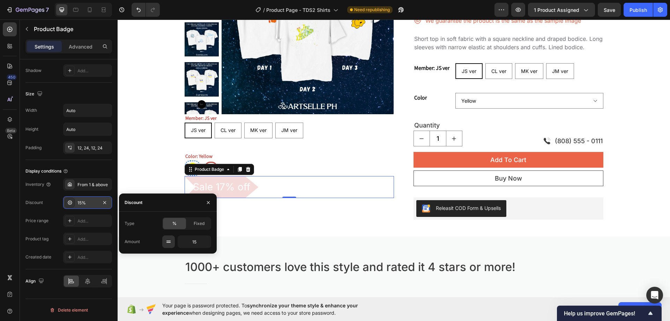
click at [105, 201] on icon "button" at bounding box center [105, 203] width 6 height 6
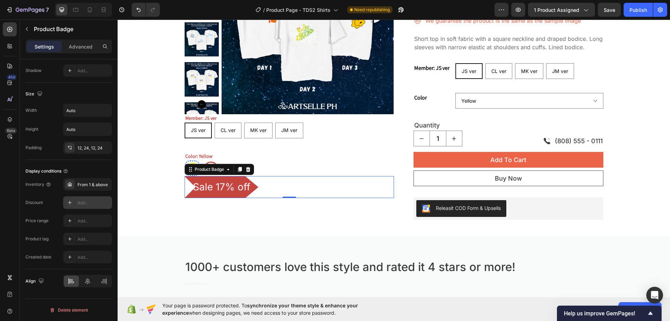
click at [108, 202] on div "Add..." at bounding box center [93, 203] width 33 height 6
type input "15"
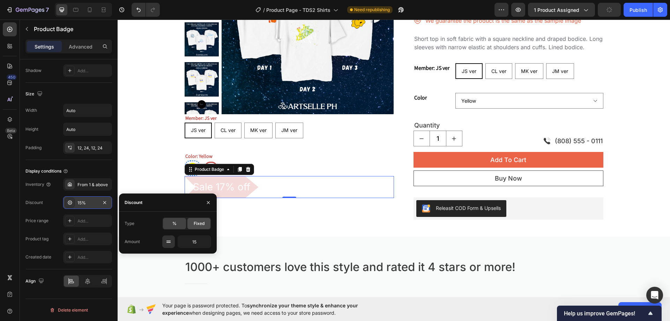
click at [204, 227] on div "Fixed" at bounding box center [198, 223] width 23 height 11
click at [168, 222] on div "%" at bounding box center [174, 223] width 23 height 11
click at [105, 203] on icon "button" at bounding box center [105, 203] width 6 height 6
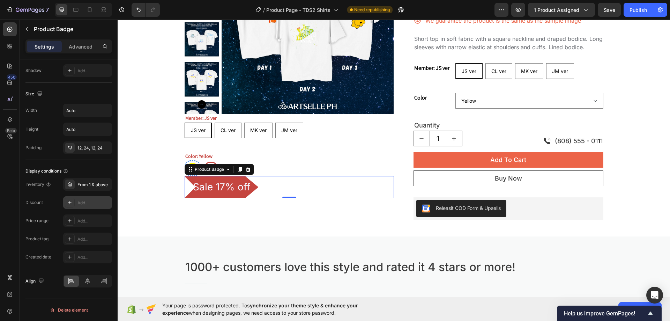
click at [105, 203] on div "Add..." at bounding box center [93, 203] width 33 height 6
type input "15"
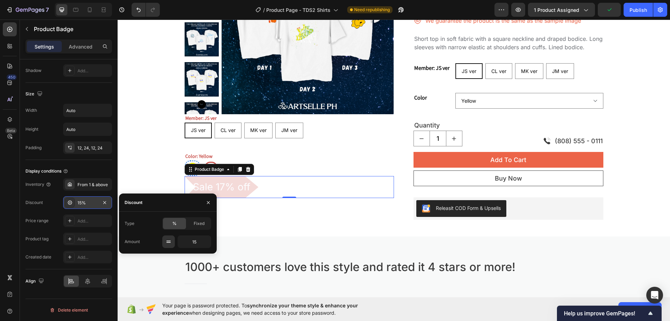
click at [70, 202] on icon at bounding box center [70, 203] width 6 height 6
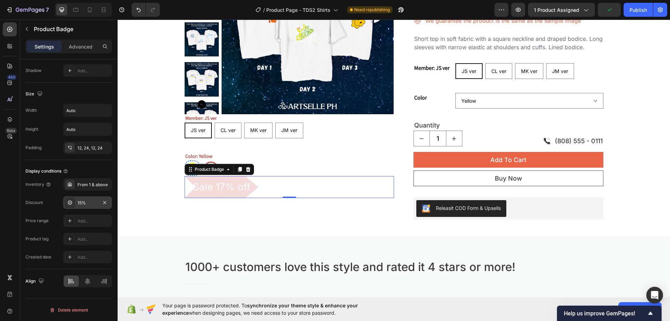
click at [70, 202] on icon at bounding box center [70, 203] width 6 height 6
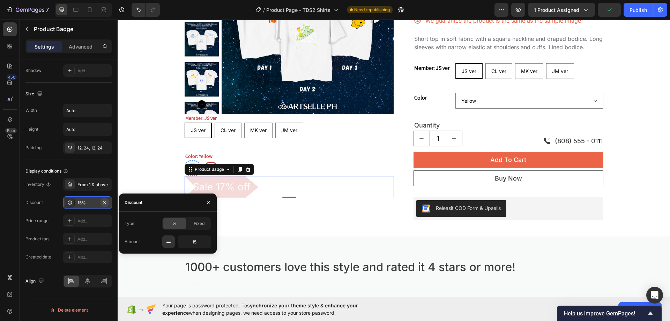
click at [106, 204] on icon "button" at bounding box center [105, 203] width 6 height 6
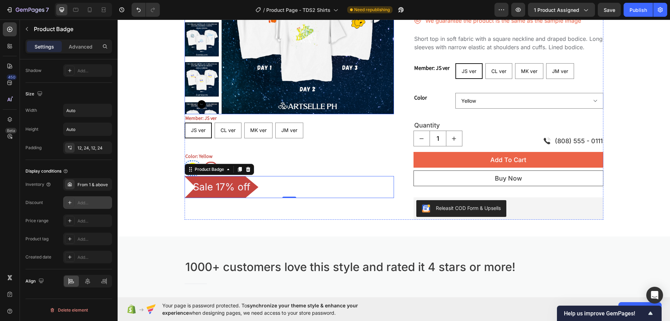
click at [289, 95] on img at bounding box center [307, 28] width 172 height 172
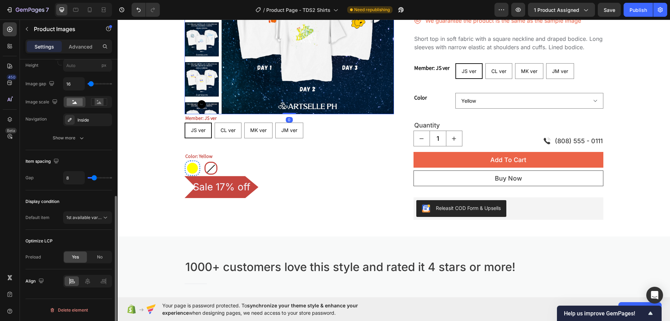
scroll to position [0, 0]
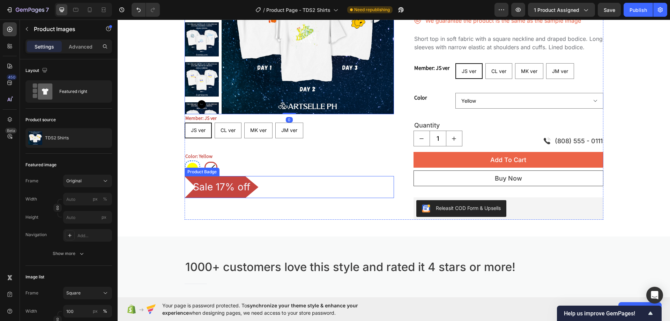
click at [219, 181] on pre "Sale 17% off" at bounding box center [222, 187] width 74 height 22
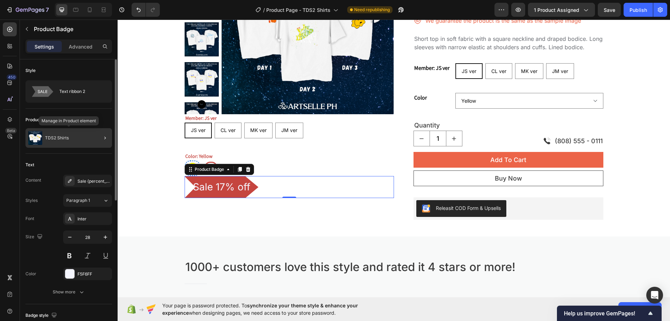
click at [92, 138] on div "TDS2 Shirts" at bounding box center [68, 138] width 87 height 20
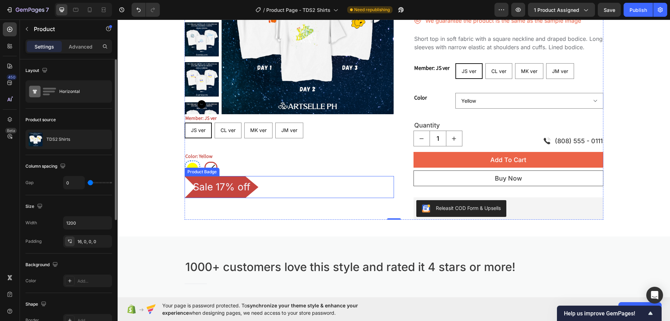
click at [271, 186] on div "Sale 17% off" at bounding box center [289, 187] width 209 height 22
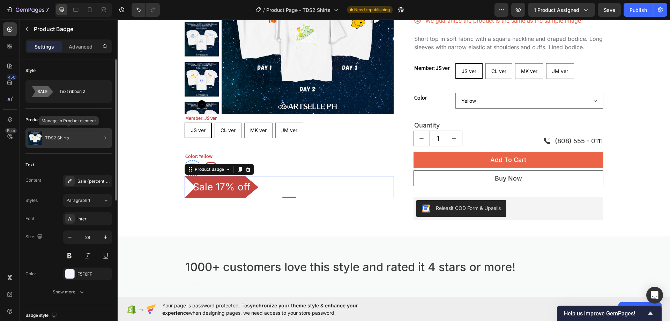
click at [75, 137] on div "TDS2 Shirts" at bounding box center [68, 138] width 87 height 20
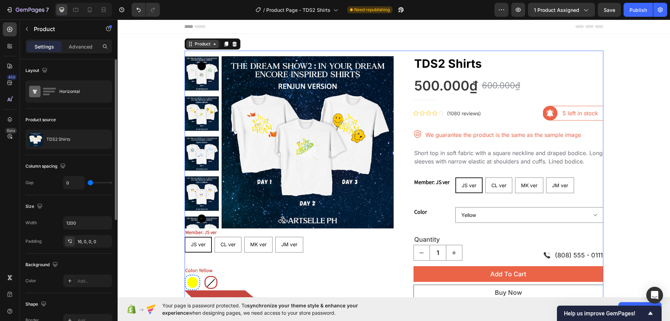
click at [204, 59] on div "Product Images Member: JS ver JS ver JS ver JS ver CL ver CL ver CL ver MK ver …" at bounding box center [394, 192] width 419 height 283
click at [326, 255] on div "Member: JS ver JS ver JS ver JS ver CL ver CL ver CL ver MK ver MK ver MK ver J…" at bounding box center [289, 259] width 209 height 62
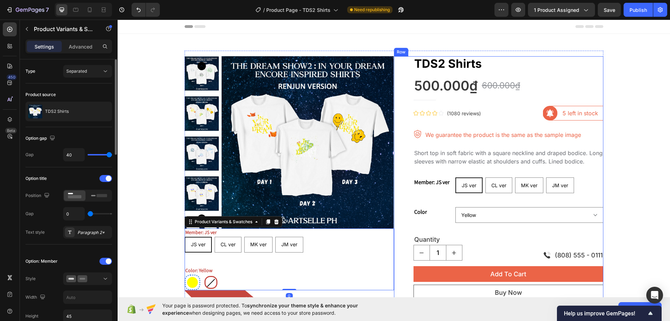
click at [401, 231] on div "TDS2 Shirts Product Title 500.000₫ Product Price Product Price 600.000₫ Product…" at bounding box center [498, 194] width 209 height 277
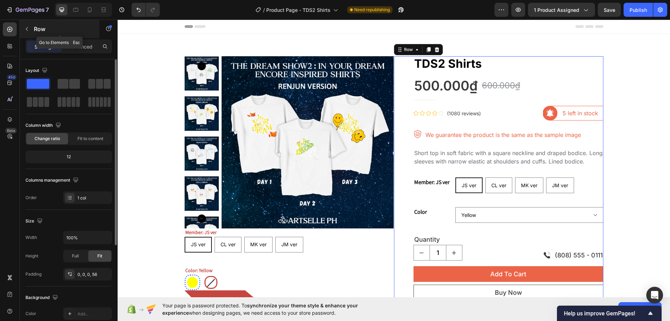
click at [24, 29] on button "button" at bounding box center [26, 28] width 11 height 11
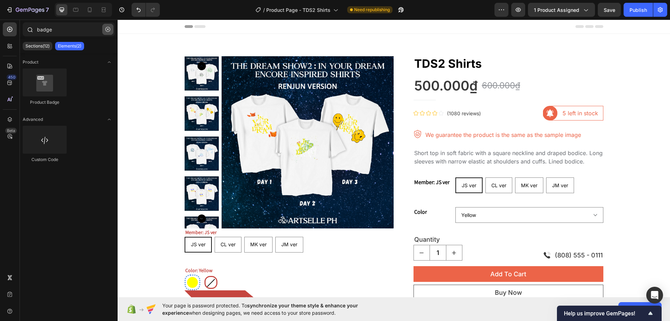
click at [108, 29] on icon "button" at bounding box center [108, 29] width 2 height 2
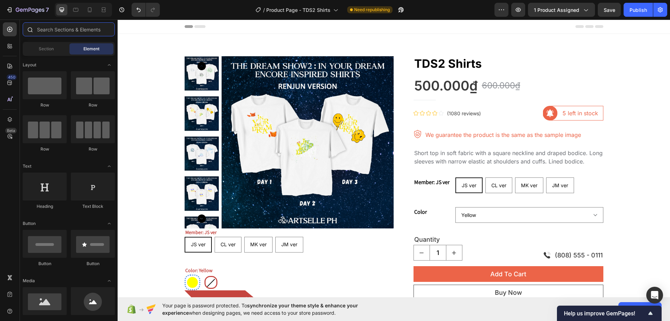
click at [67, 28] on input "text" at bounding box center [69, 29] width 92 height 14
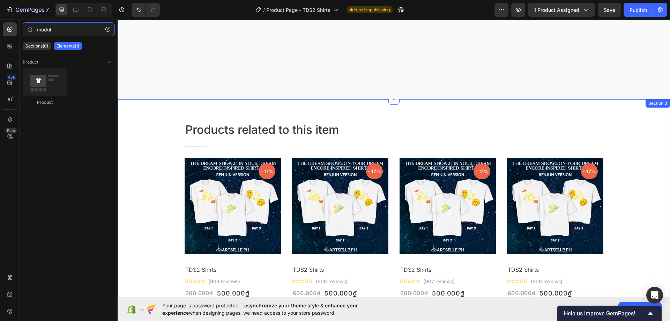
scroll to position [558, 0]
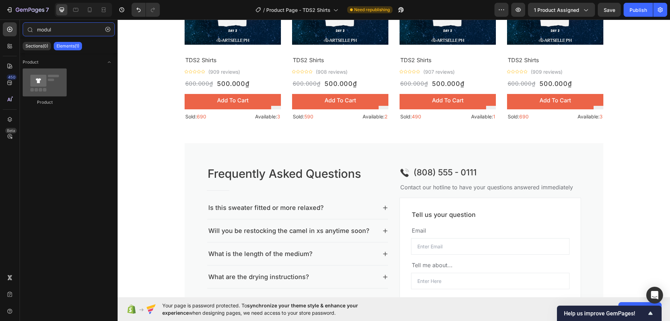
type input "modul"
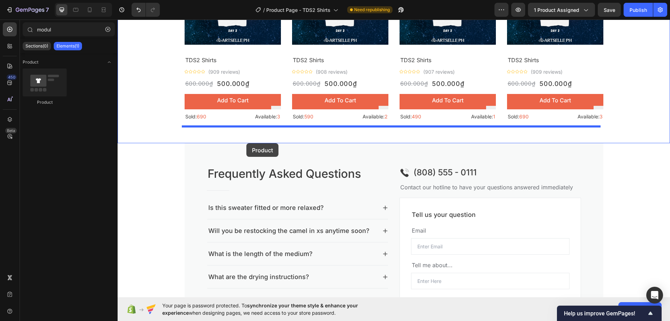
drag, startPoint x: 160, startPoint y: 97, endPoint x: 246, endPoint y: 143, distance: 97.4
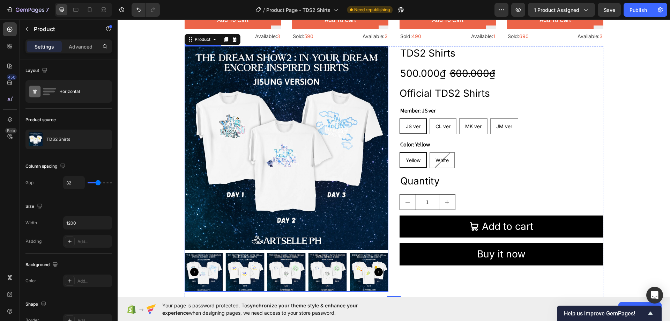
scroll to position [628, 0]
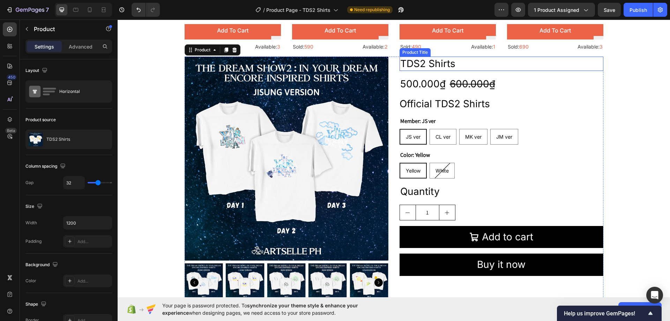
click at [588, 62] on h2 "TDS2 Shirts" at bounding box center [501, 64] width 204 height 14
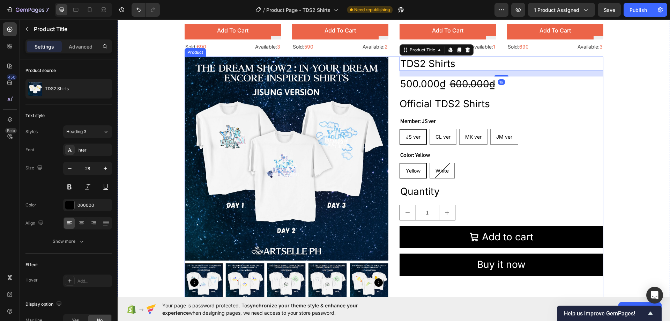
click at [390, 63] on div "Product Images TDS2 Shirts Product Title Edit content in Shopify 16 500.000₫ Pr…" at bounding box center [394, 182] width 419 height 250
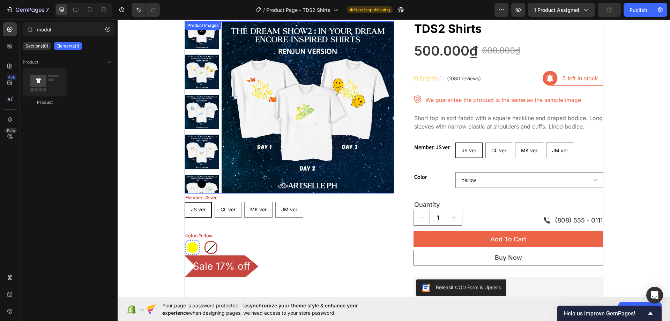
scroll to position [0, 0]
